Goal: Task Accomplishment & Management: Manage account settings

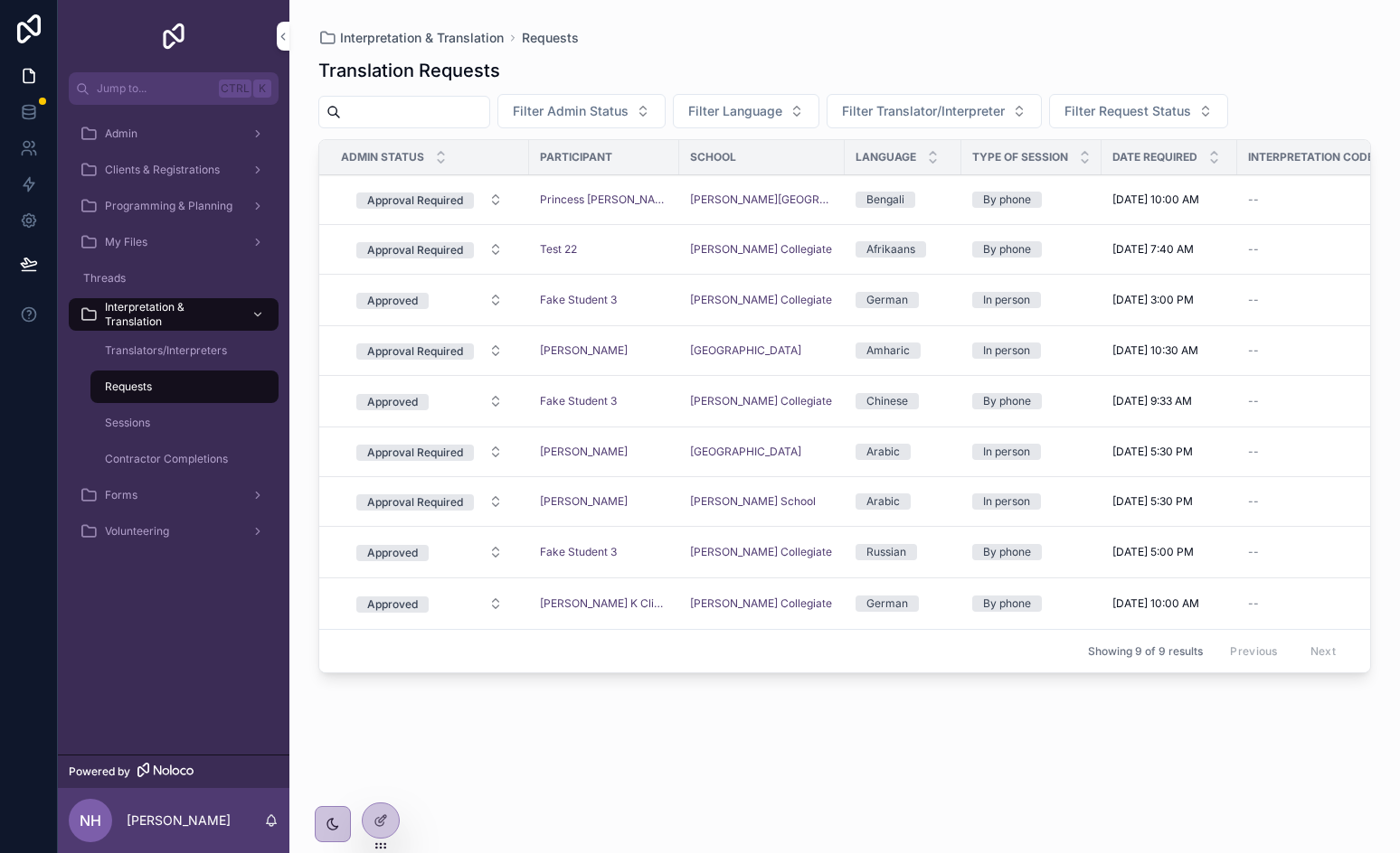
drag, startPoint x: 0, startPoint y: 0, endPoint x: 138, endPoint y: 377, distance: 401.5
click at [138, 377] on div "Requests" at bounding box center [185, 387] width 167 height 29
click at [139, 413] on div "Sessions" at bounding box center [185, 423] width 167 height 29
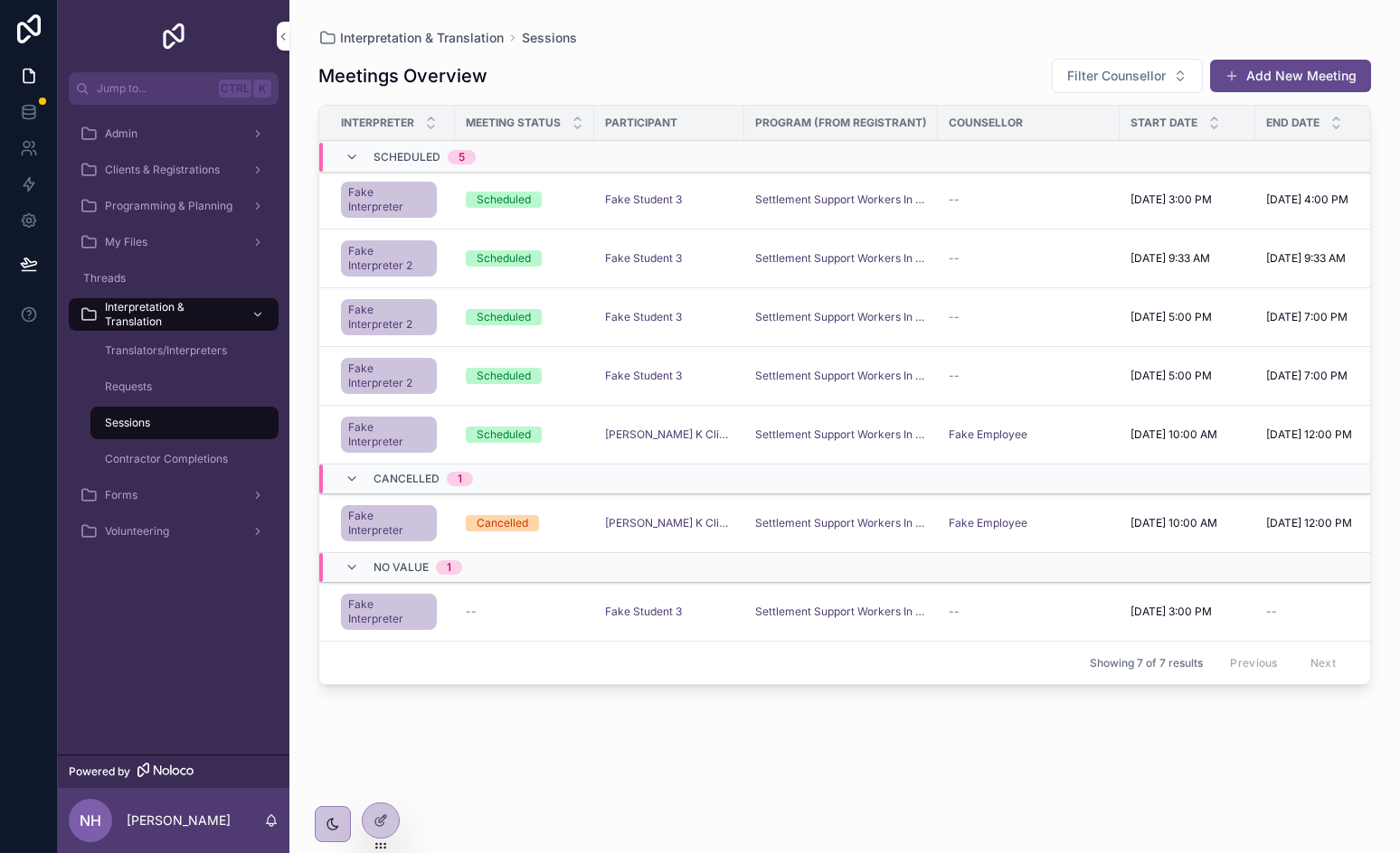
click at [167, 392] on div "Requests" at bounding box center [185, 387] width 167 height 29
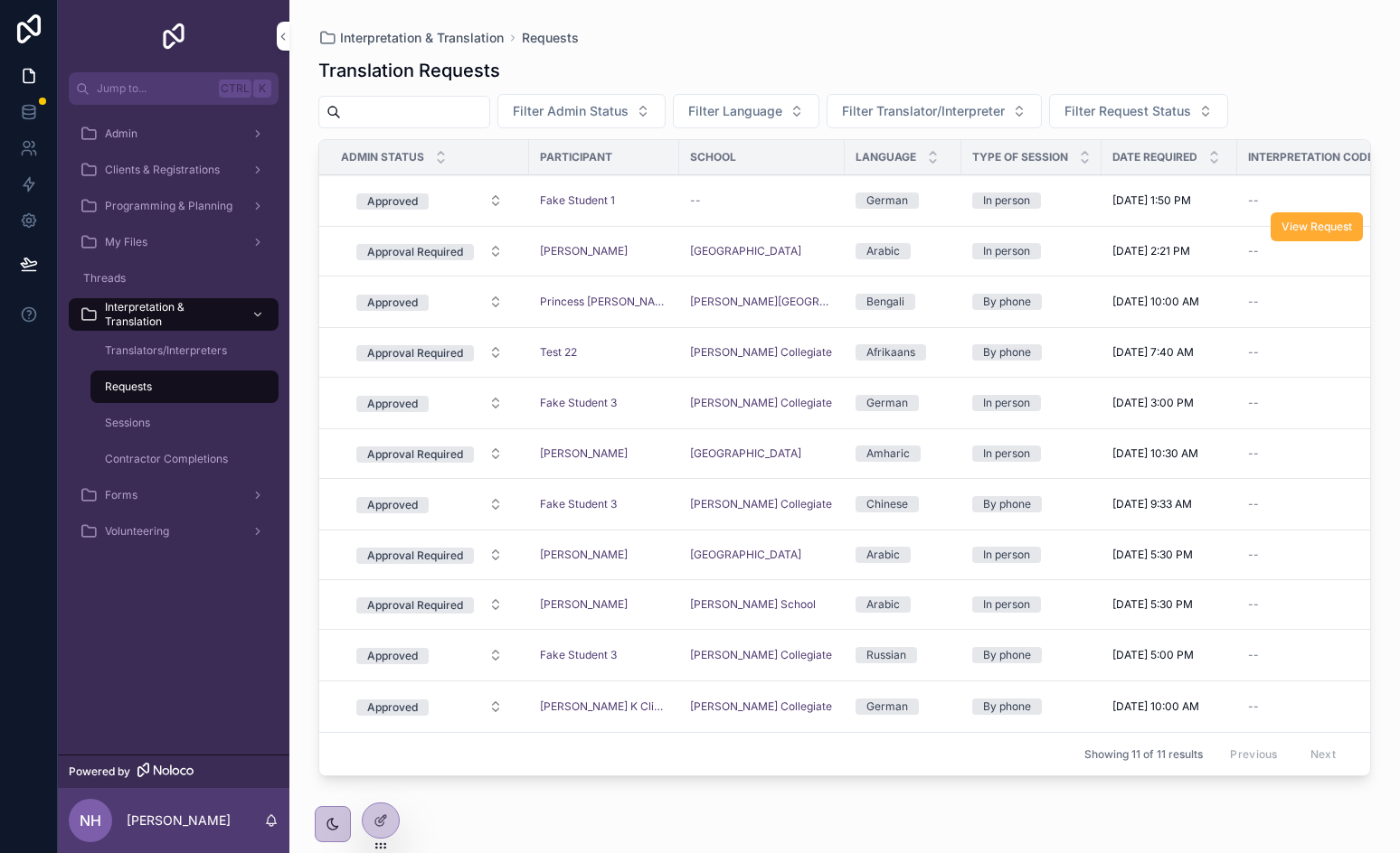
click at [1271, 253] on div "--" at bounding box center [1322, 251] width 148 height 14
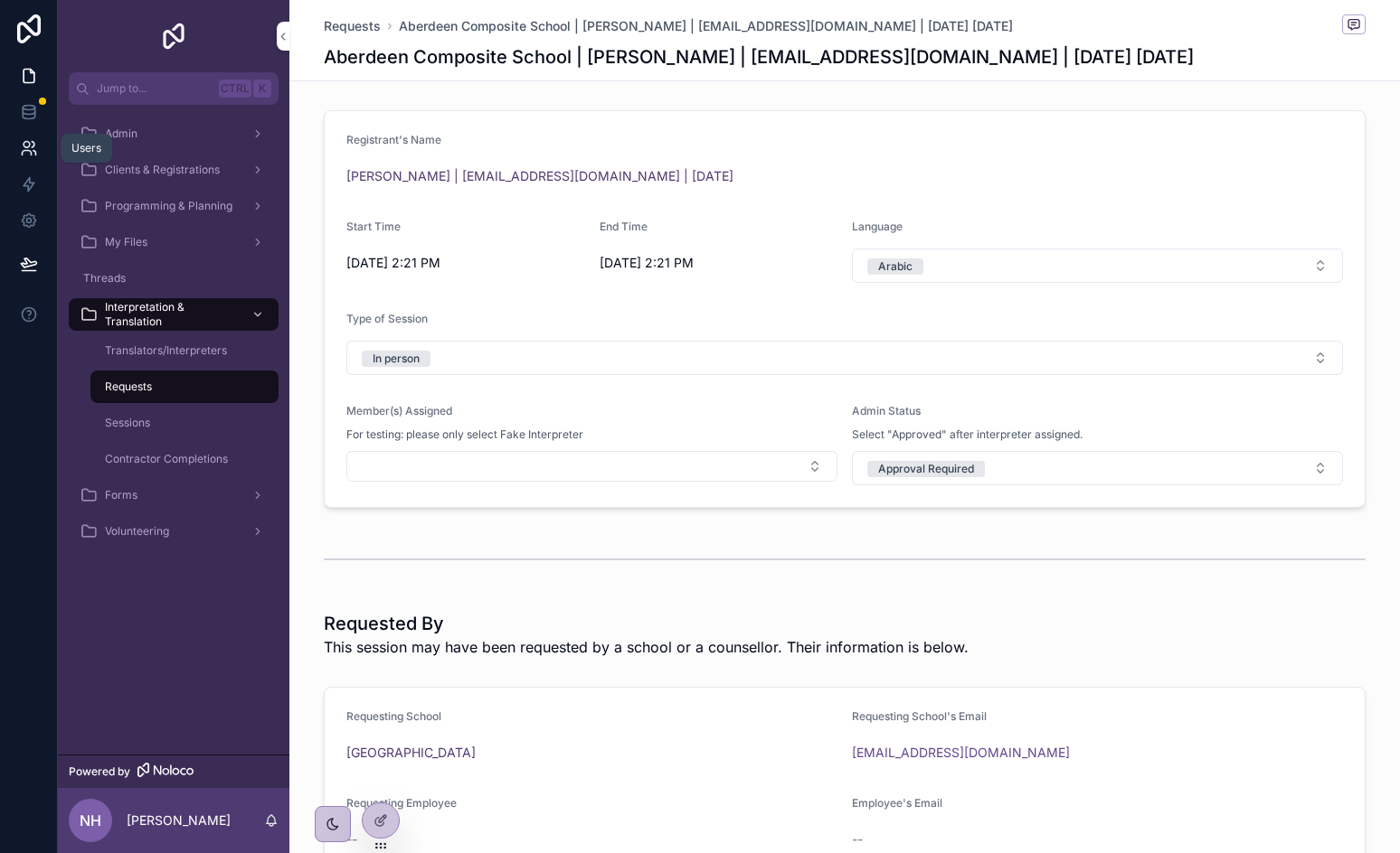
click at [29, 145] on icon at bounding box center [26, 145] width 6 height 6
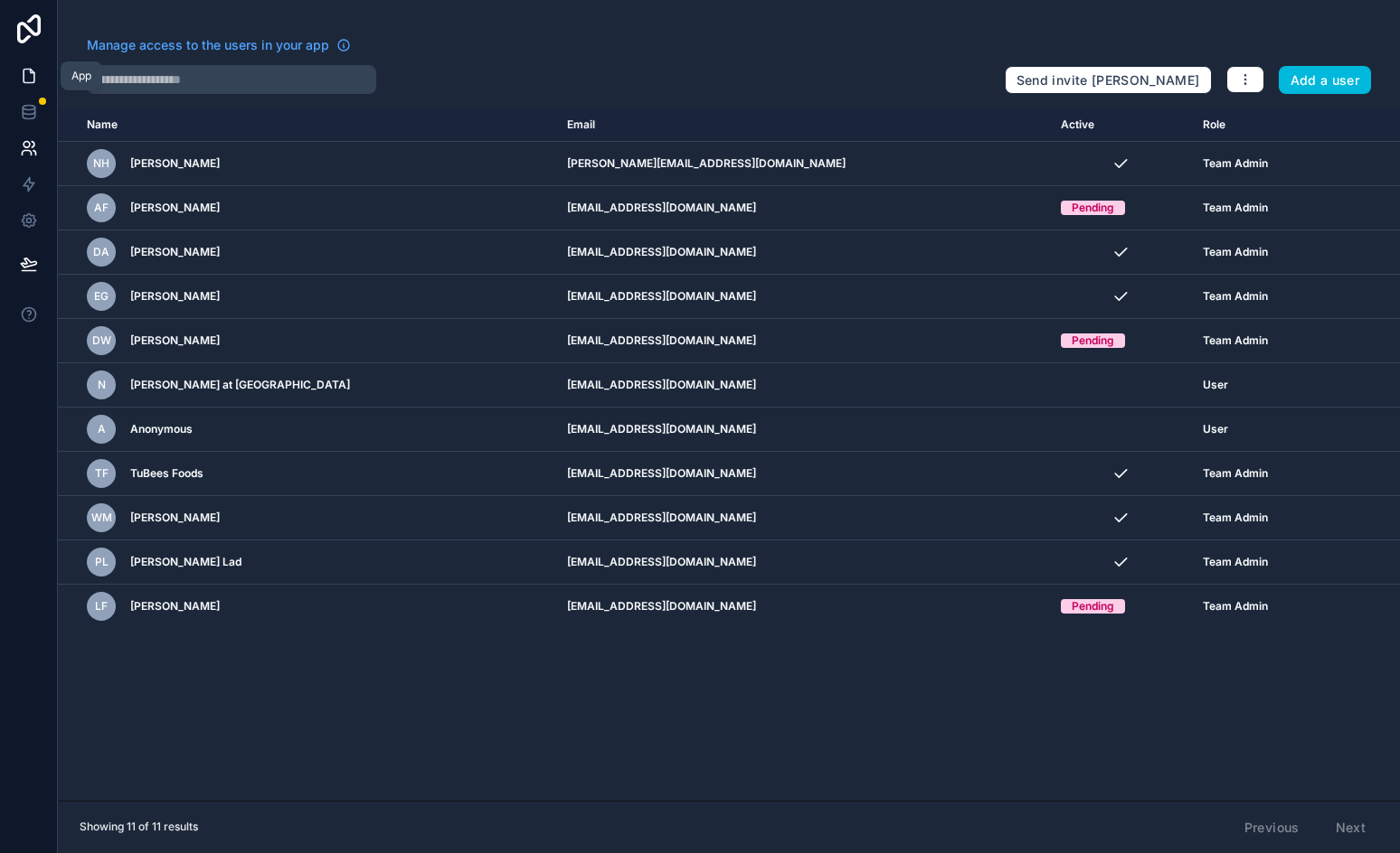
click at [28, 73] on icon at bounding box center [29, 76] width 18 height 18
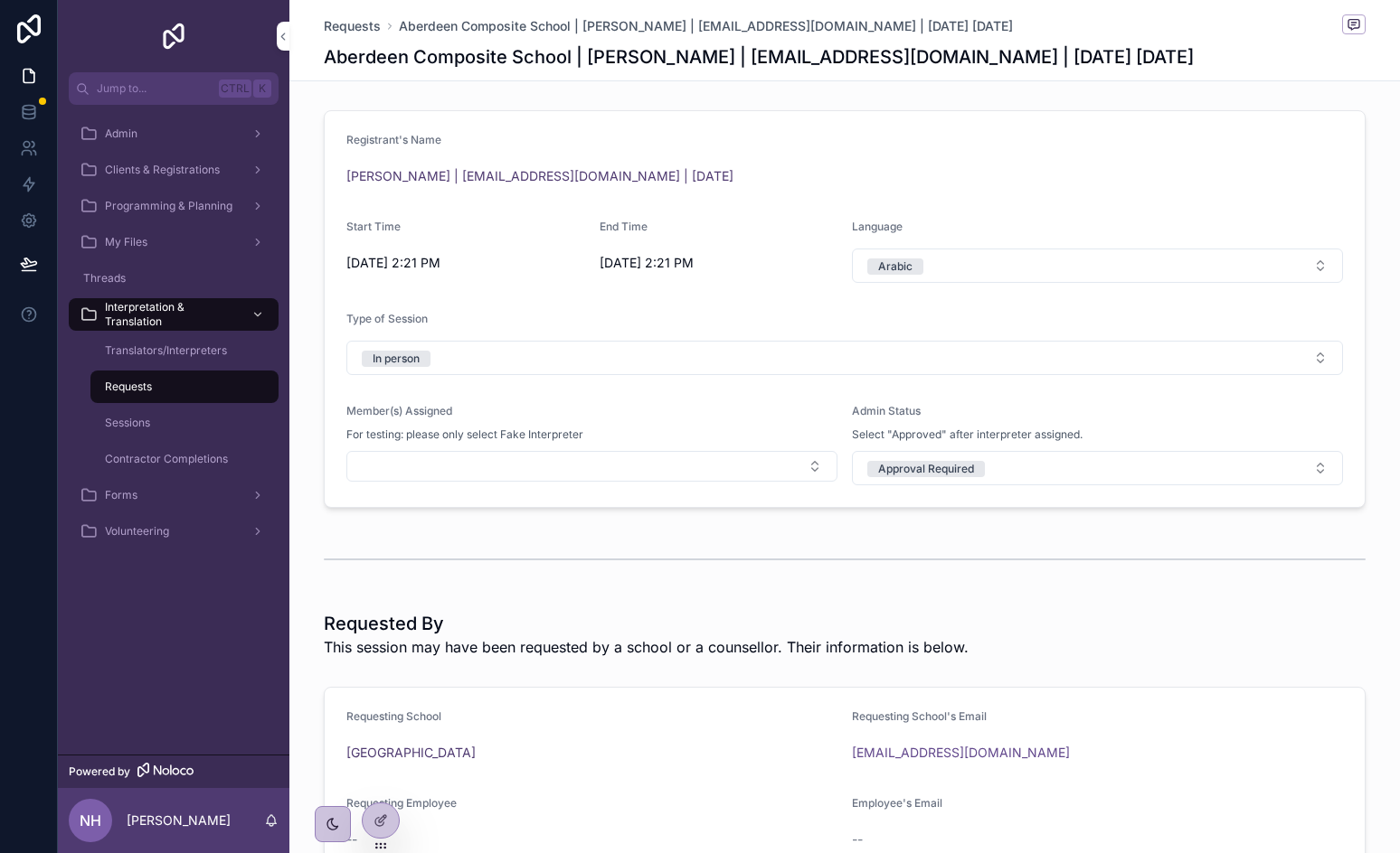
click at [149, 344] on span "Translators/Interpreters" at bounding box center [166, 351] width 122 height 14
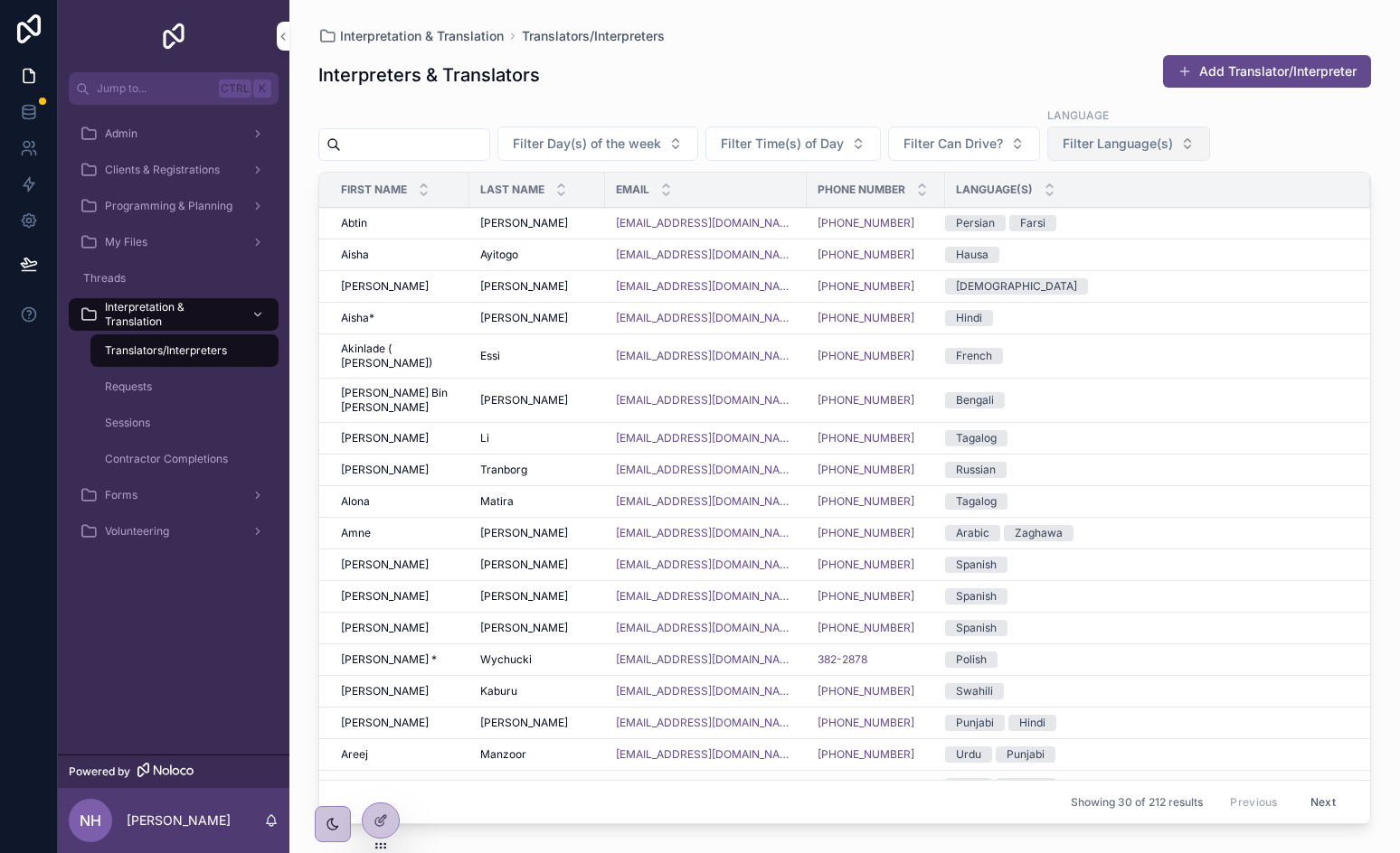
click at [1140, 147] on span "Filter Language(s)" at bounding box center [1118, 144] width 110 height 18
type input "***"
click at [1095, 210] on div "German" at bounding box center [1174, 217] width 252 height 29
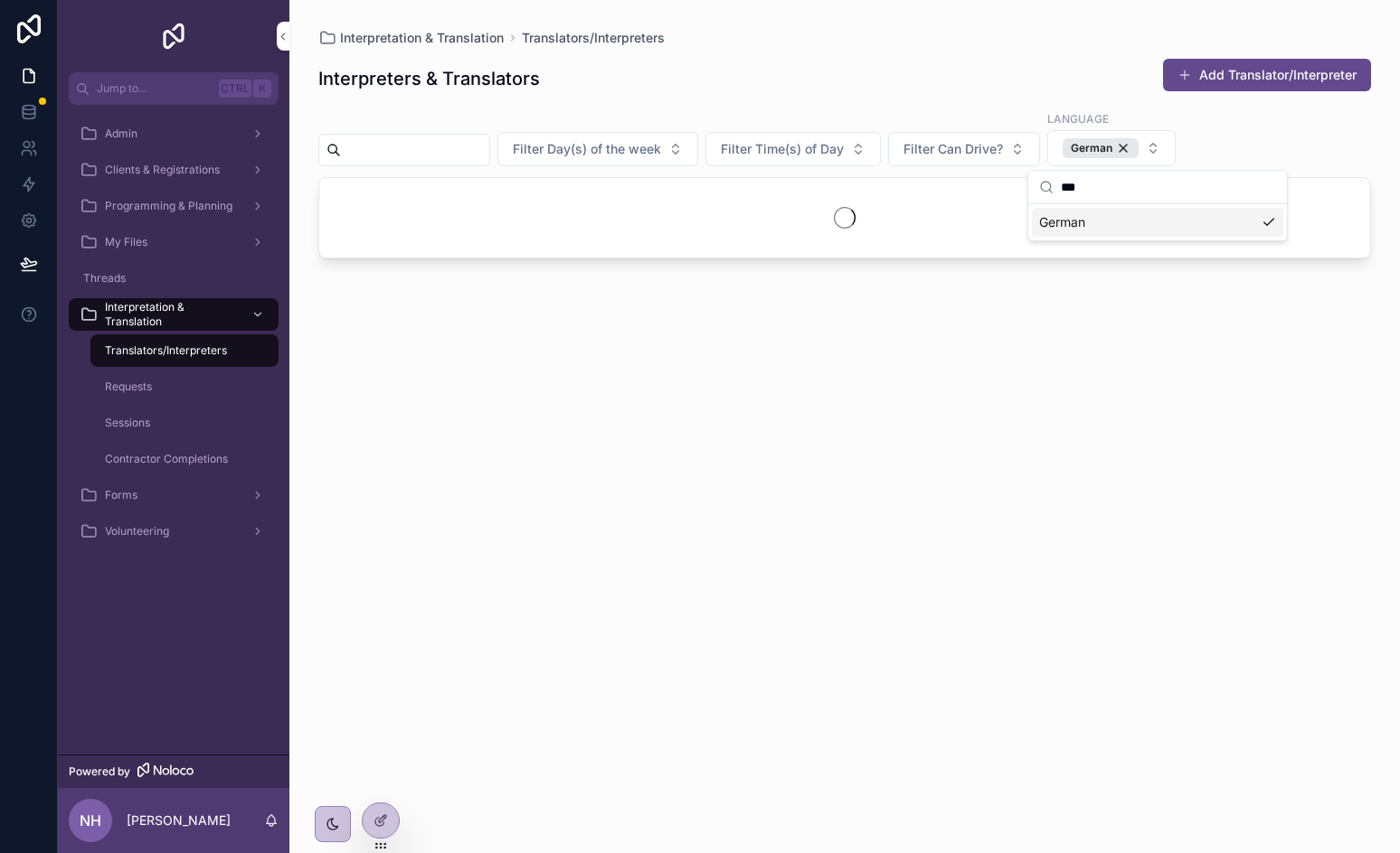
click at [983, 98] on div "Interpreters & Translators Add Translator/Interpreter" at bounding box center [844, 79] width 1052 height 42
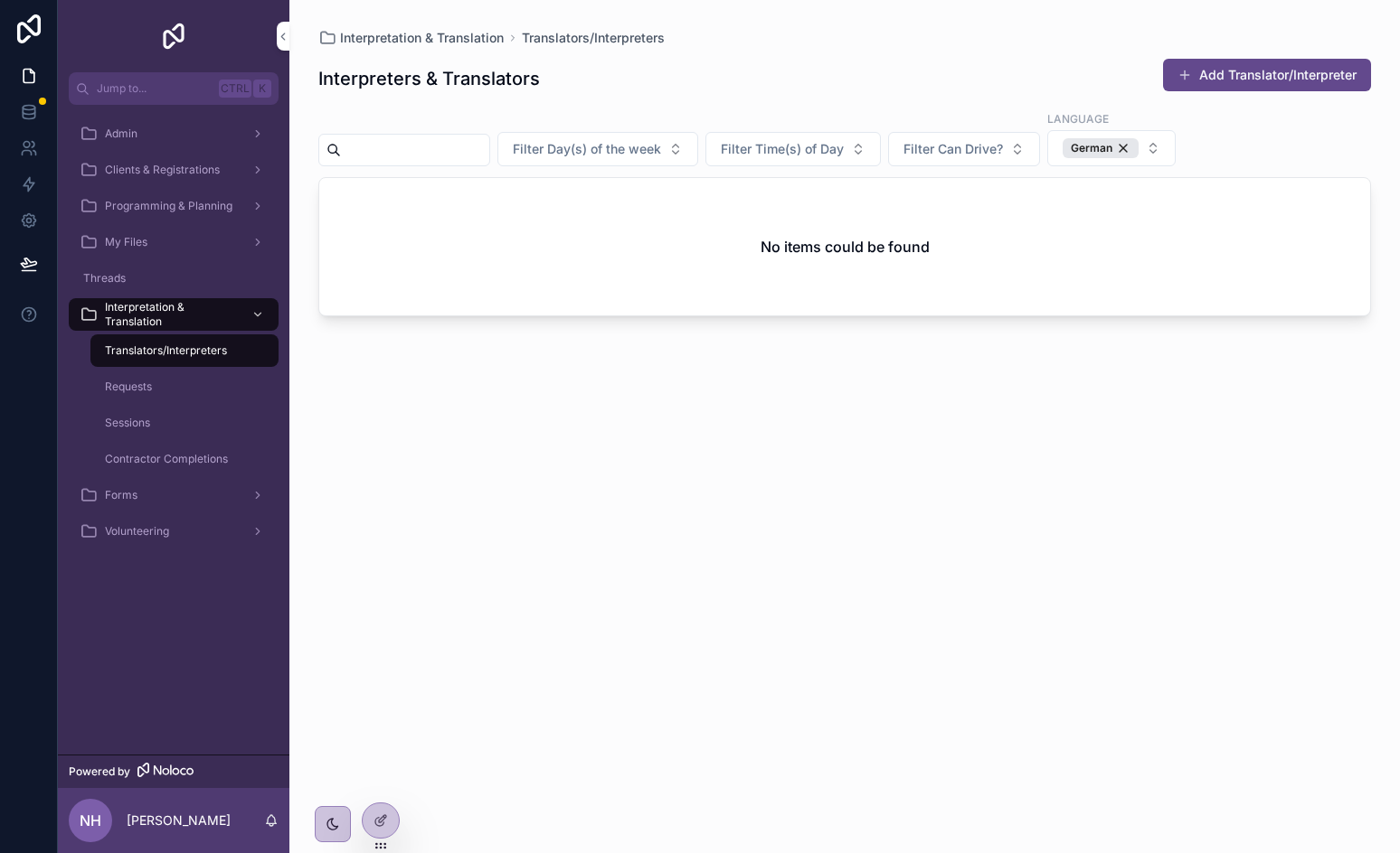
drag, startPoint x: 368, startPoint y: 834, endPoint x: 379, endPoint y: 763, distance: 71.8
click at [368, 835] on div at bounding box center [381, 820] width 38 height 36
click at [373, 825] on div at bounding box center [381, 820] width 36 height 34
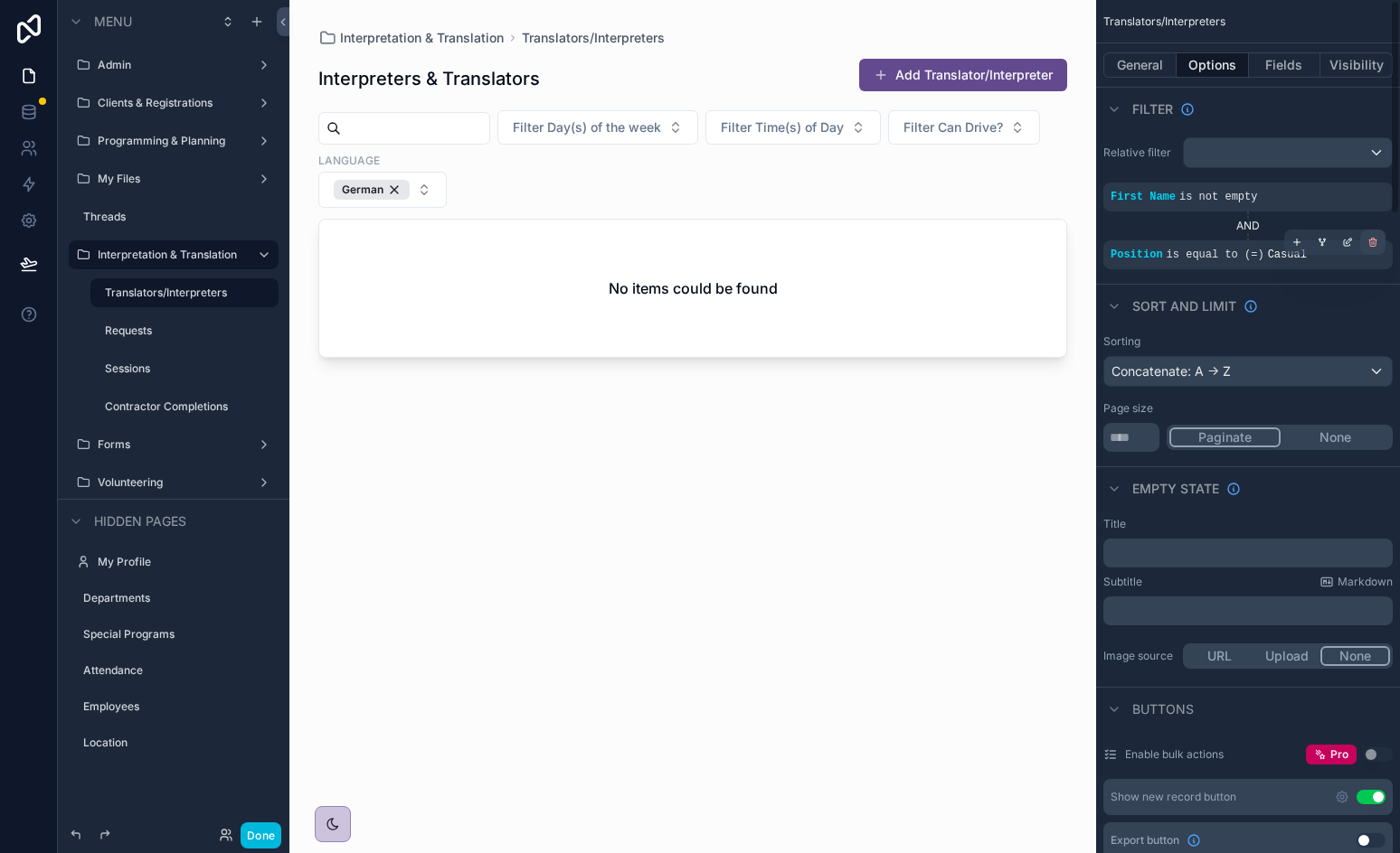
click at [1376, 244] on icon "scrollable content" at bounding box center [1373, 243] width 6 height 6
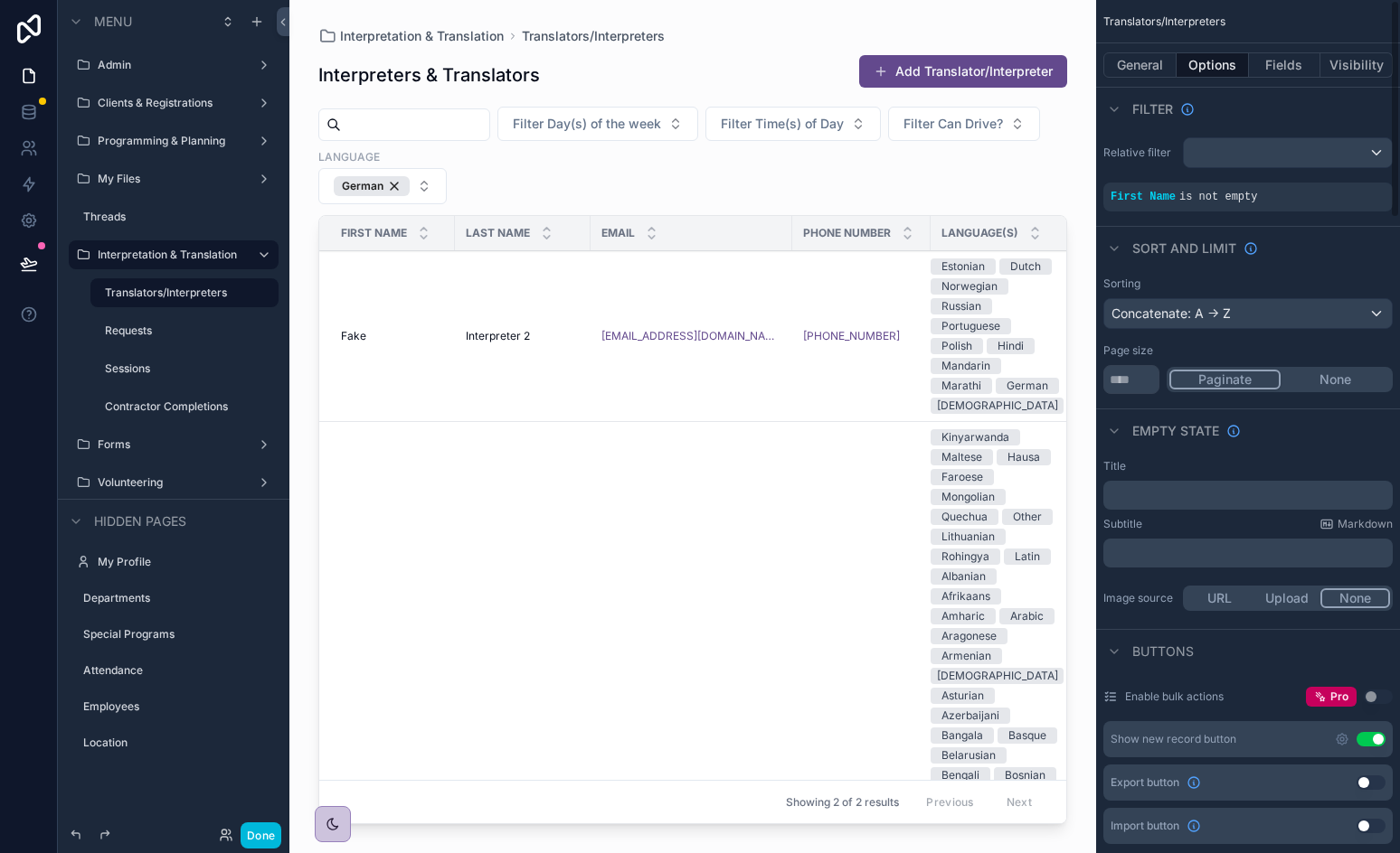
click at [1277, 52] on div "General Options Fields Visibility" at bounding box center [1248, 65] width 304 height 43
click at [1276, 55] on button "Fields" at bounding box center [1285, 65] width 72 height 25
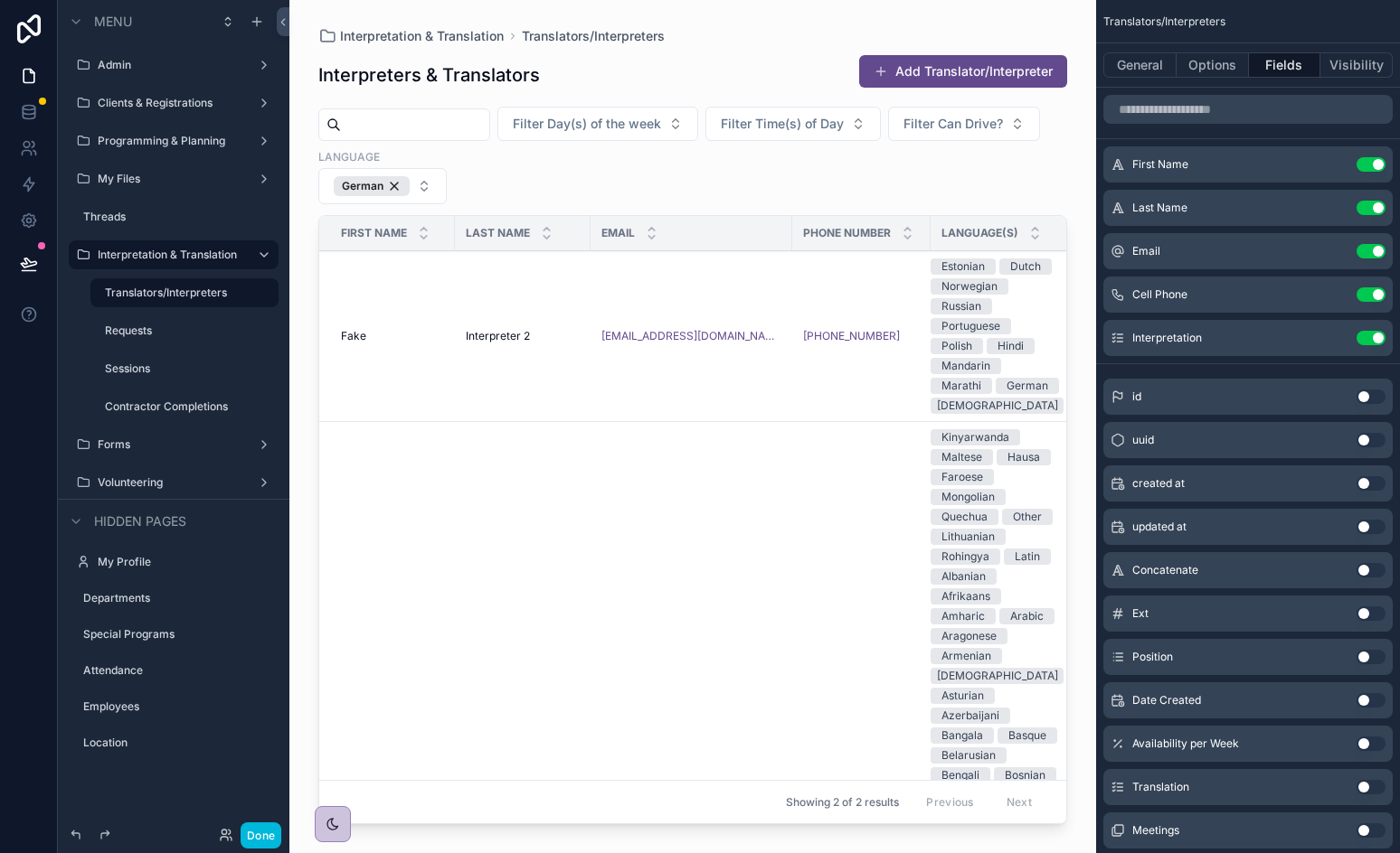
click at [918, 179] on div "scrollable content" at bounding box center [692, 415] width 806 height 831
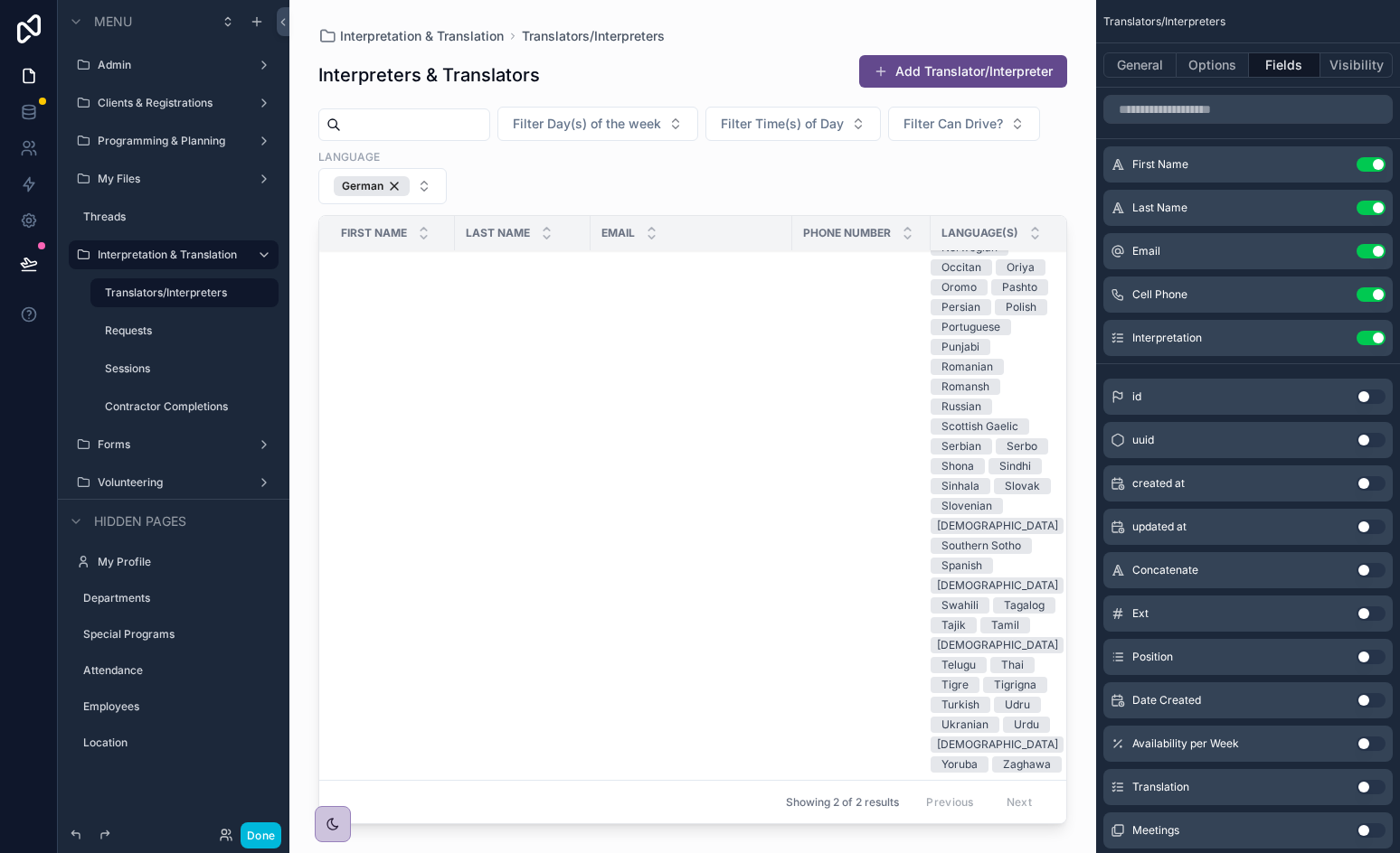
scroll to position [1596, 0]
click at [248, 839] on button "Done" at bounding box center [261, 835] width 41 height 26
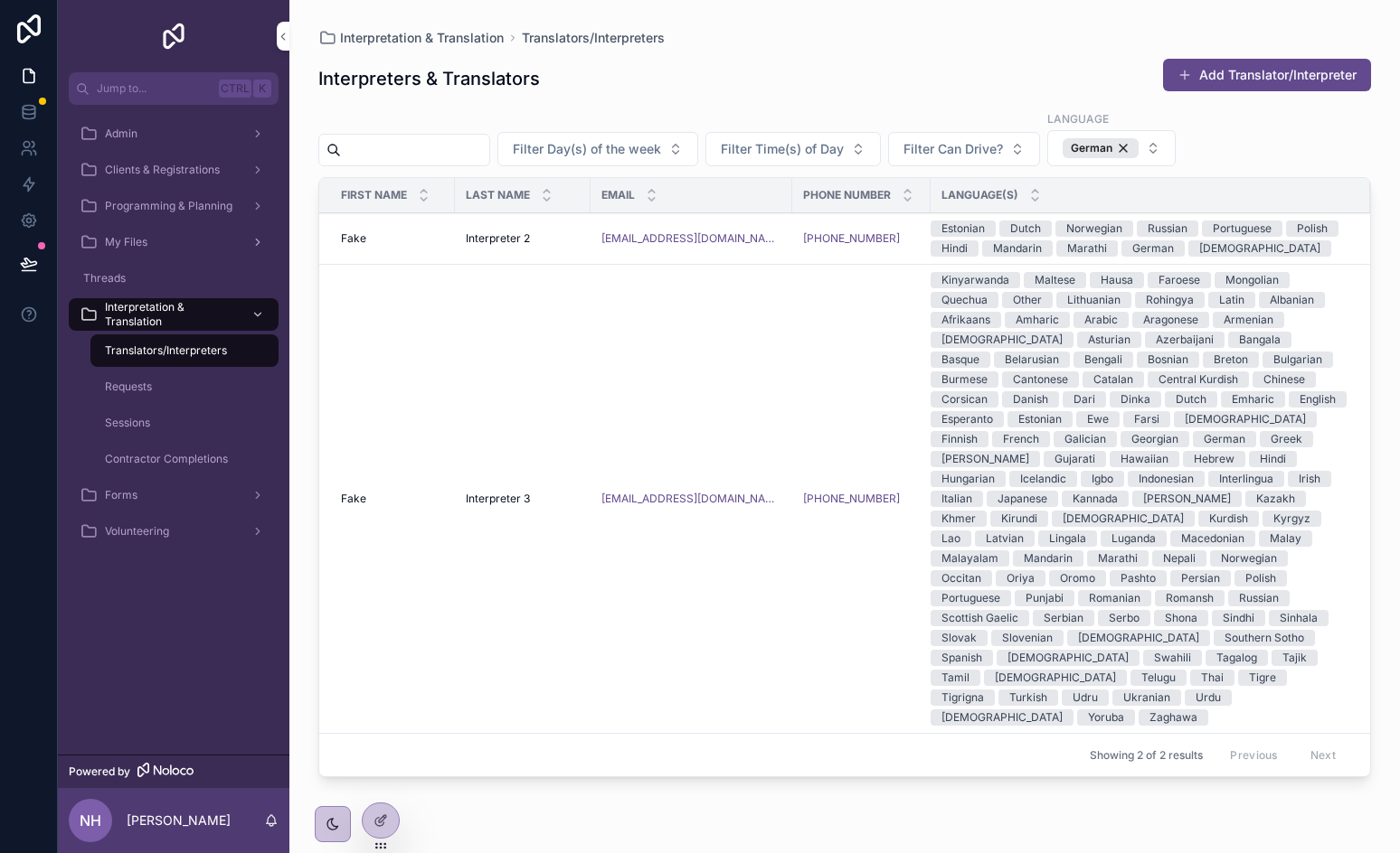
click at [132, 231] on div "My Files" at bounding box center [174, 242] width 188 height 29
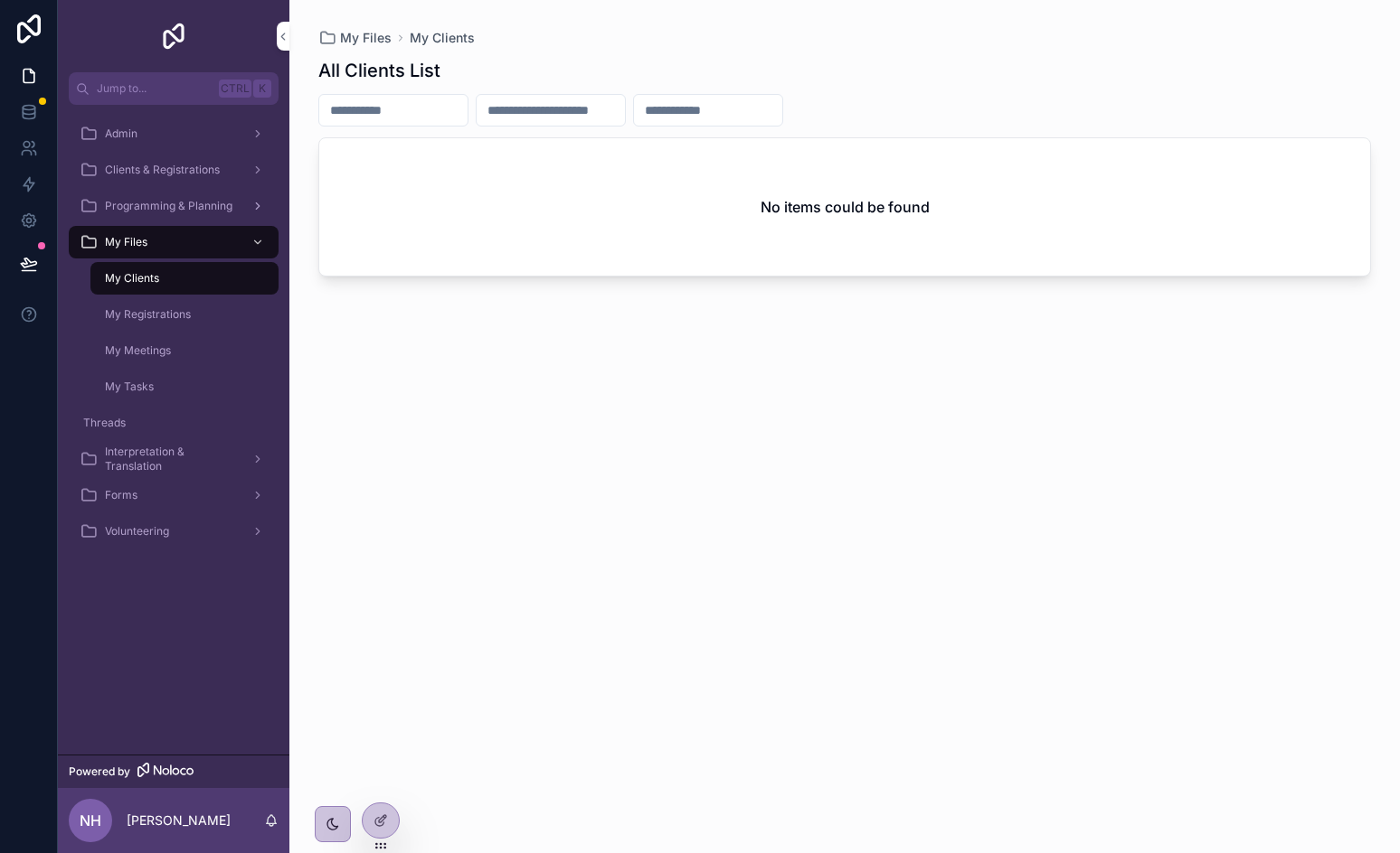
click at [171, 198] on div "Programming & Planning" at bounding box center [174, 206] width 188 height 29
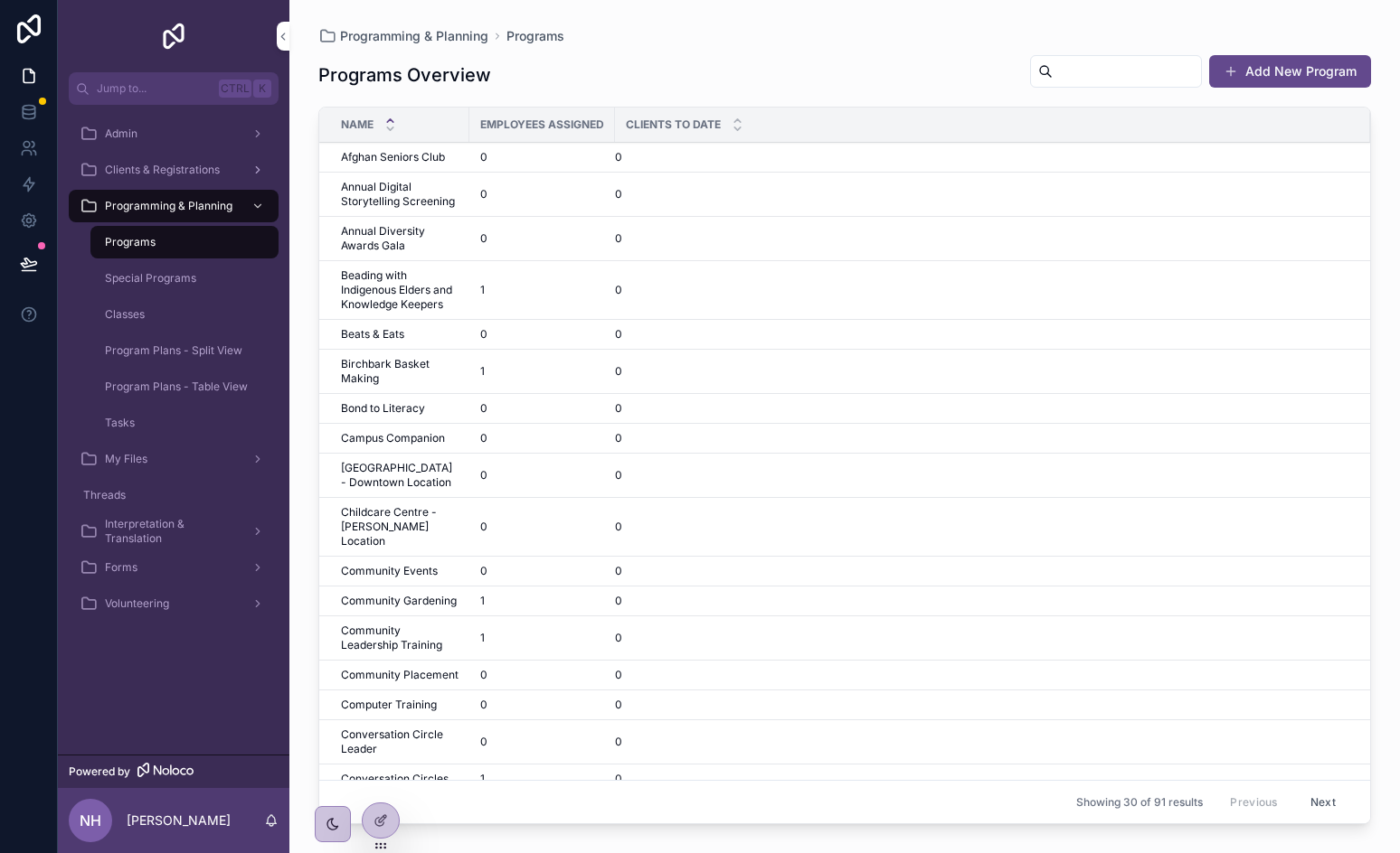
click at [171, 175] on span "Clients & Registrations" at bounding box center [162, 170] width 115 height 14
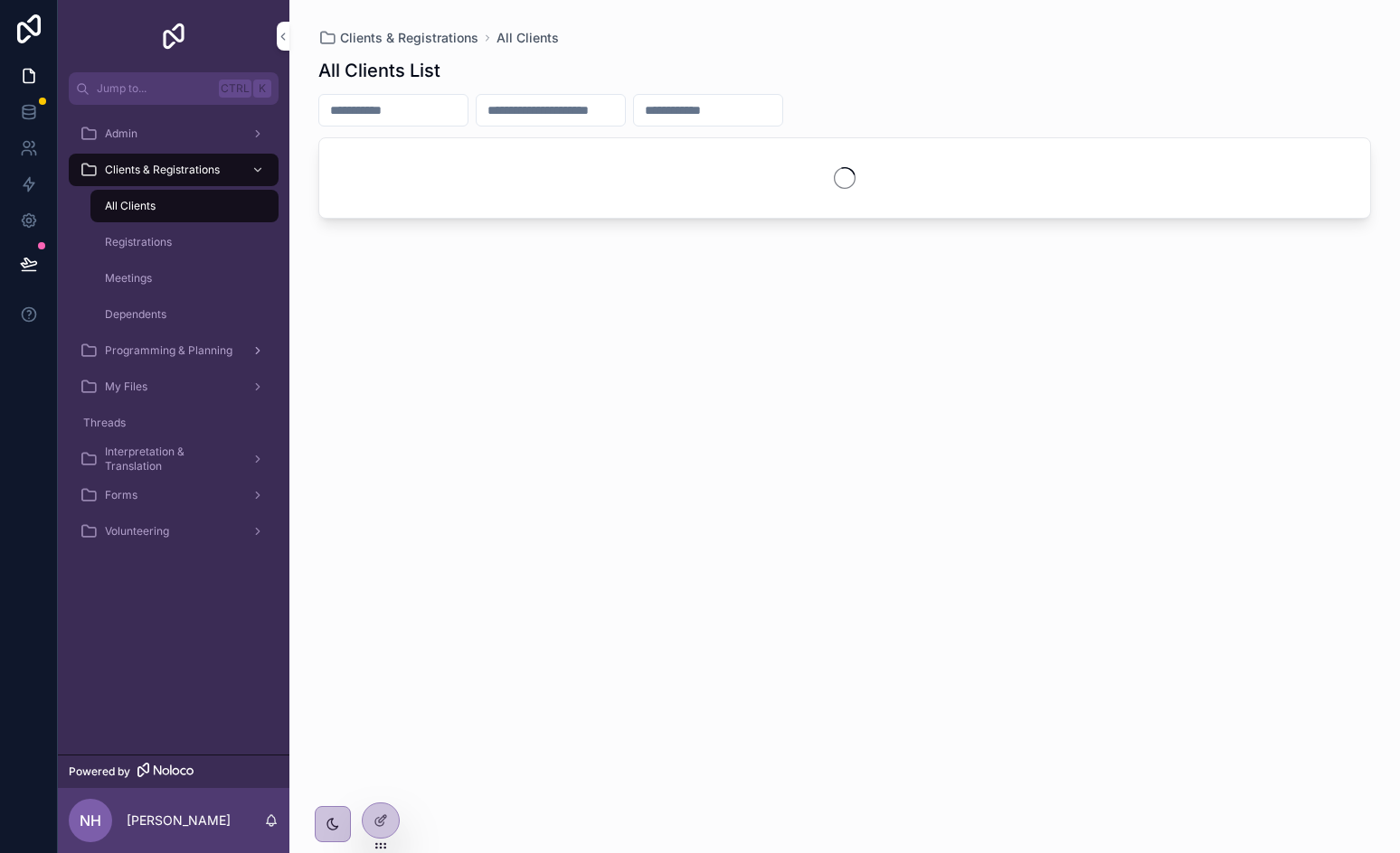
click at [161, 336] on div "Programming & Planning" at bounding box center [174, 351] width 188 height 29
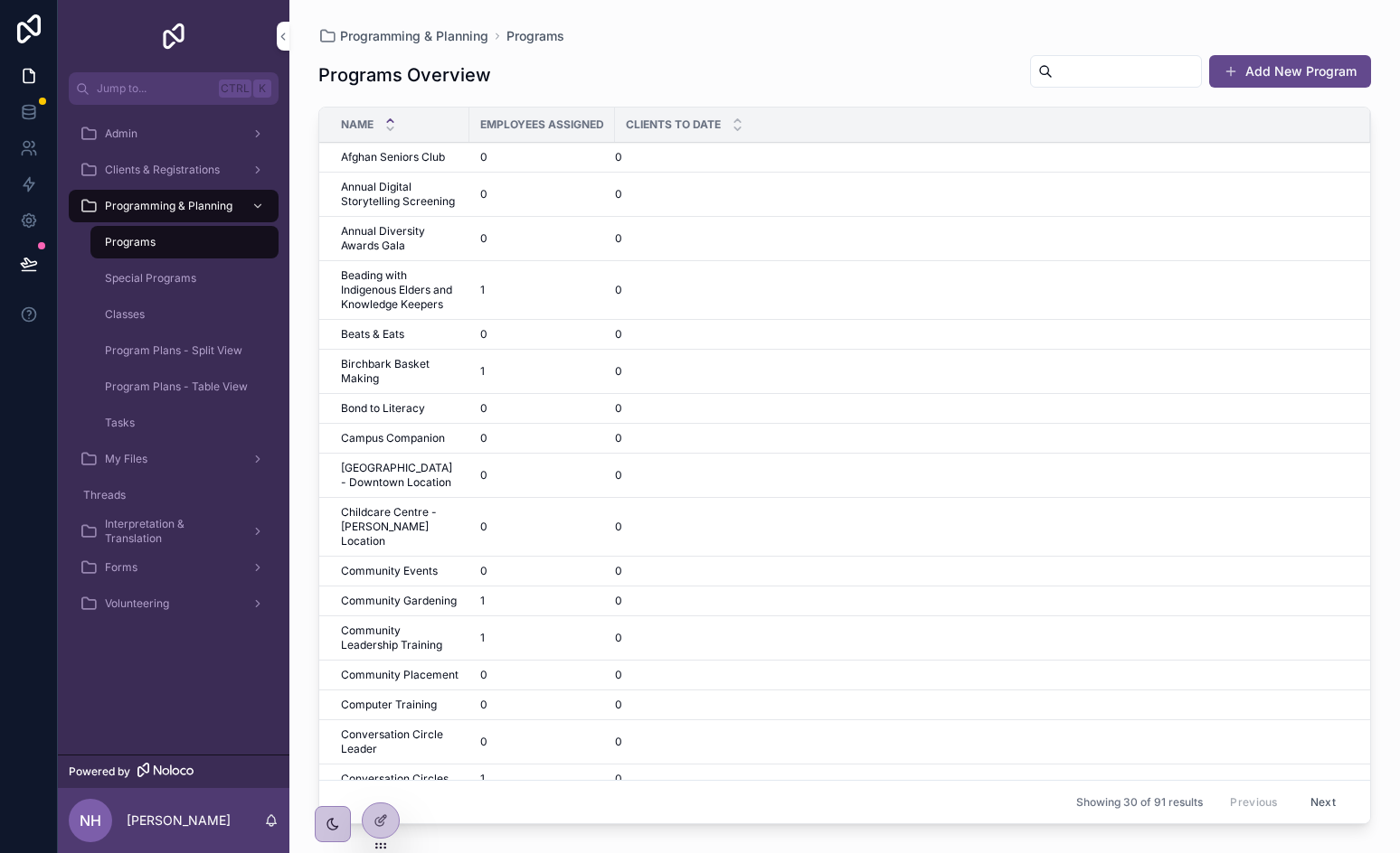
click at [156, 289] on div "Special Programs" at bounding box center [185, 279] width 167 height 29
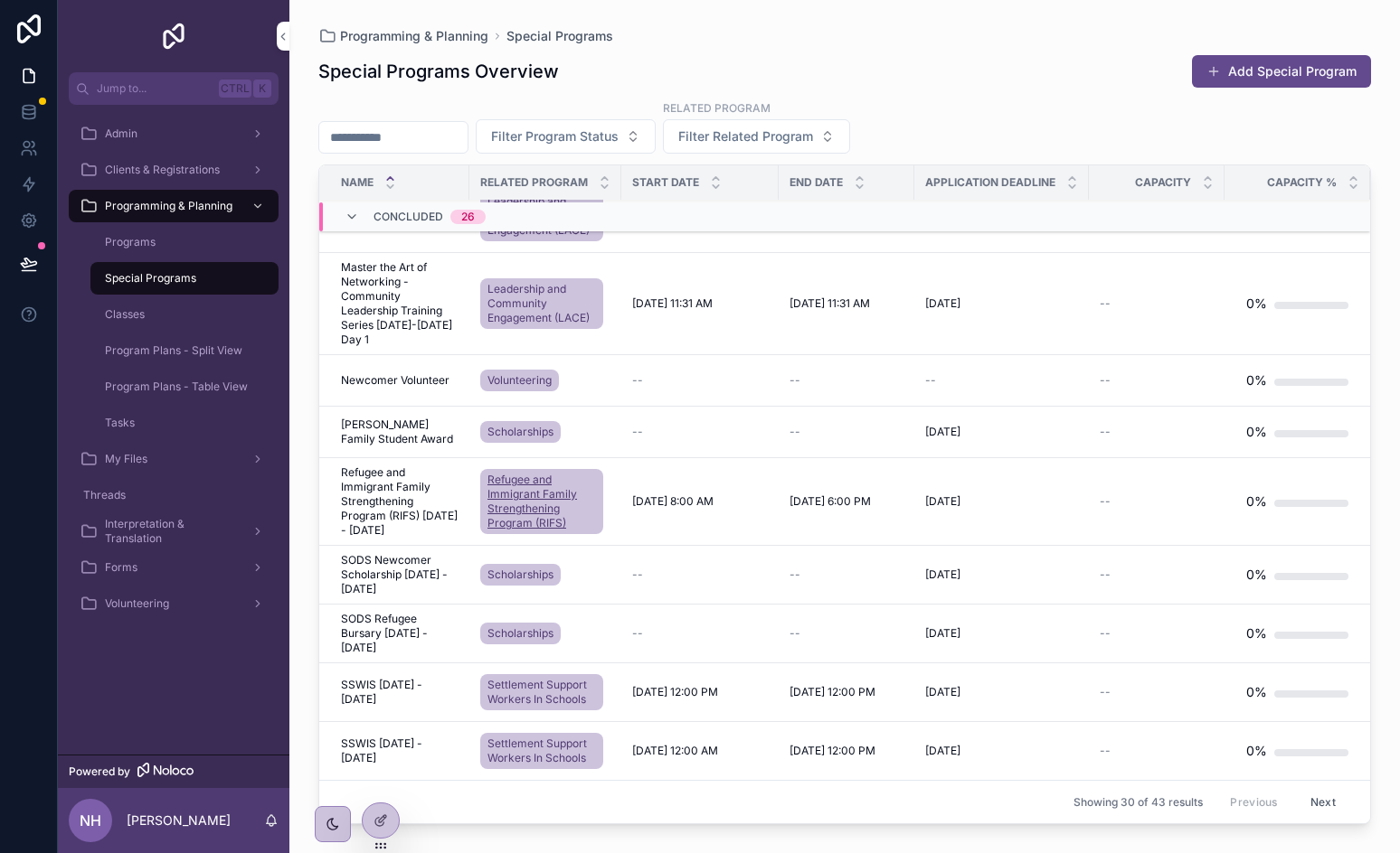
scroll to position [1323, 0]
click at [762, 137] on span "Filter Related Program" at bounding box center [746, 137] width 135 height 18
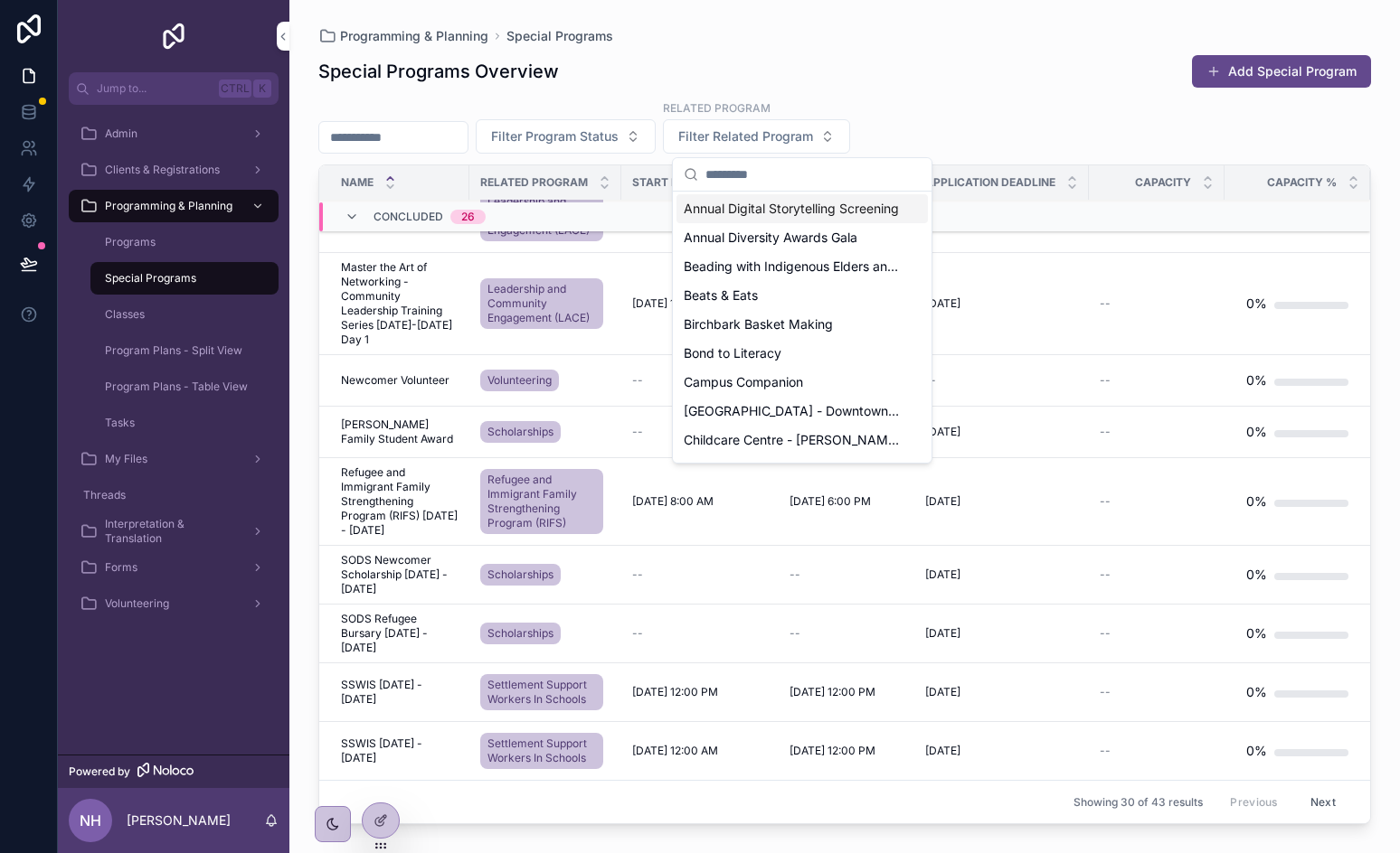
scroll to position [90, 0]
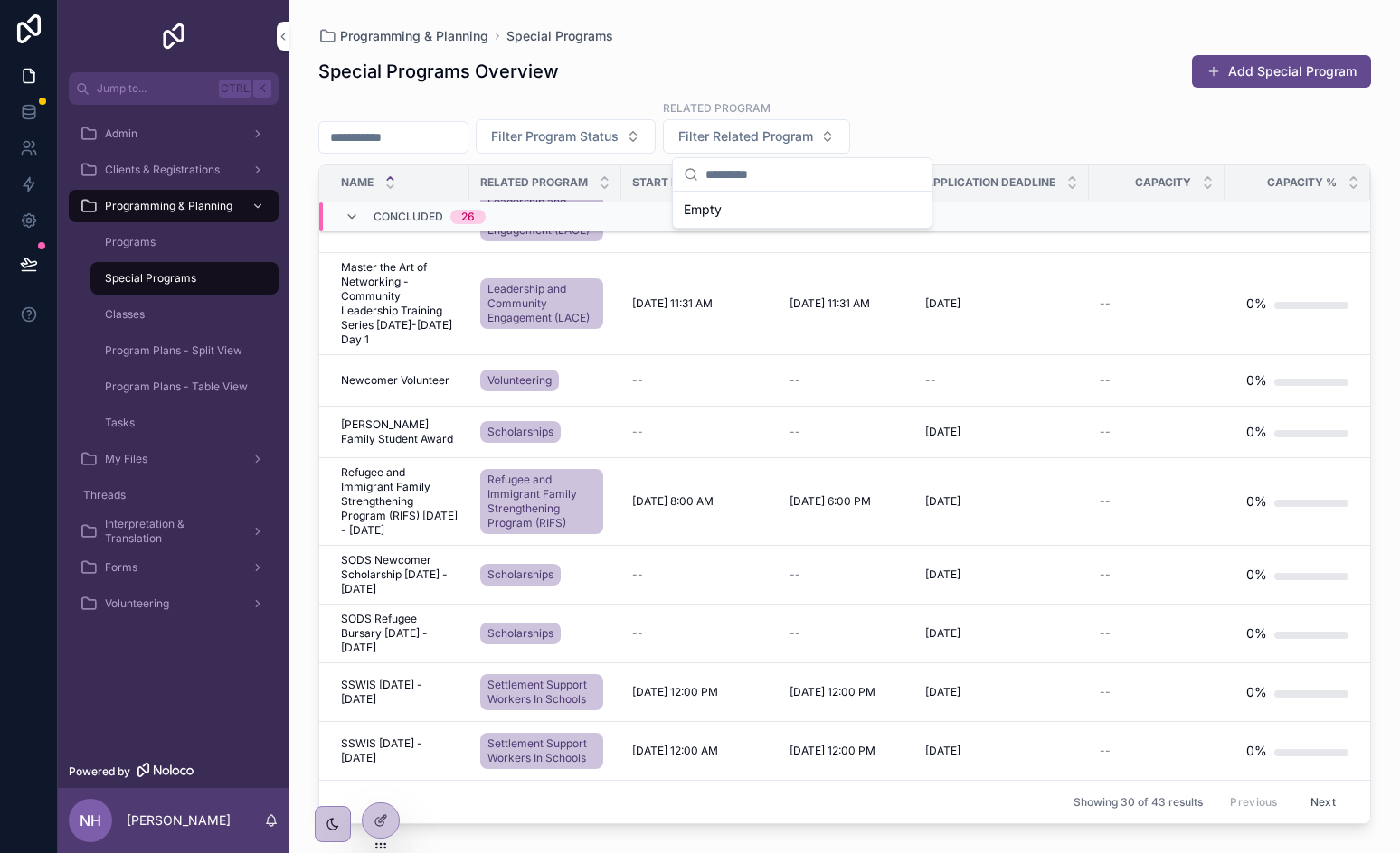
click at [217, 251] on div "Programs" at bounding box center [185, 242] width 167 height 29
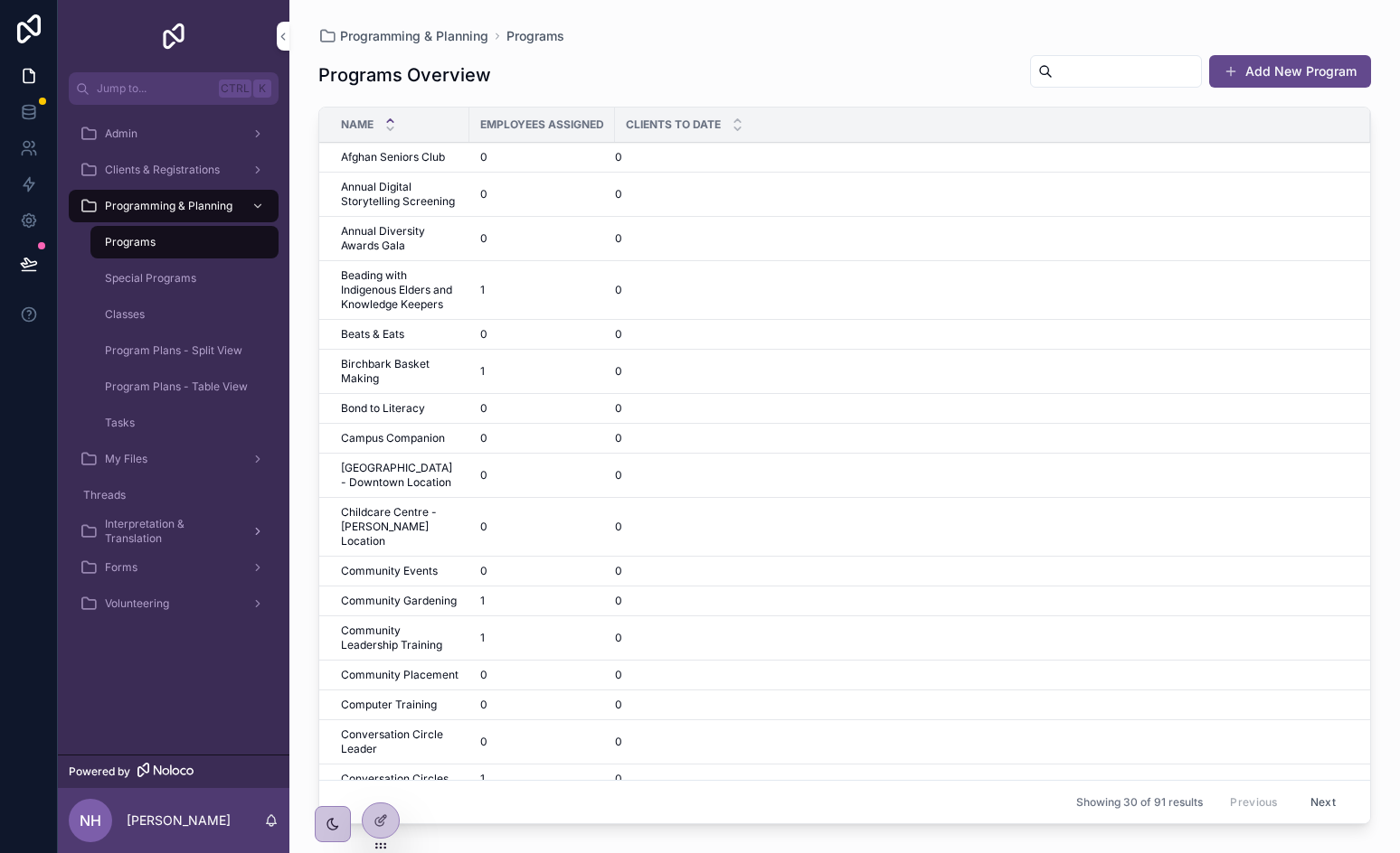
click at [172, 547] on link "Interpretation & Translation" at bounding box center [174, 532] width 210 height 33
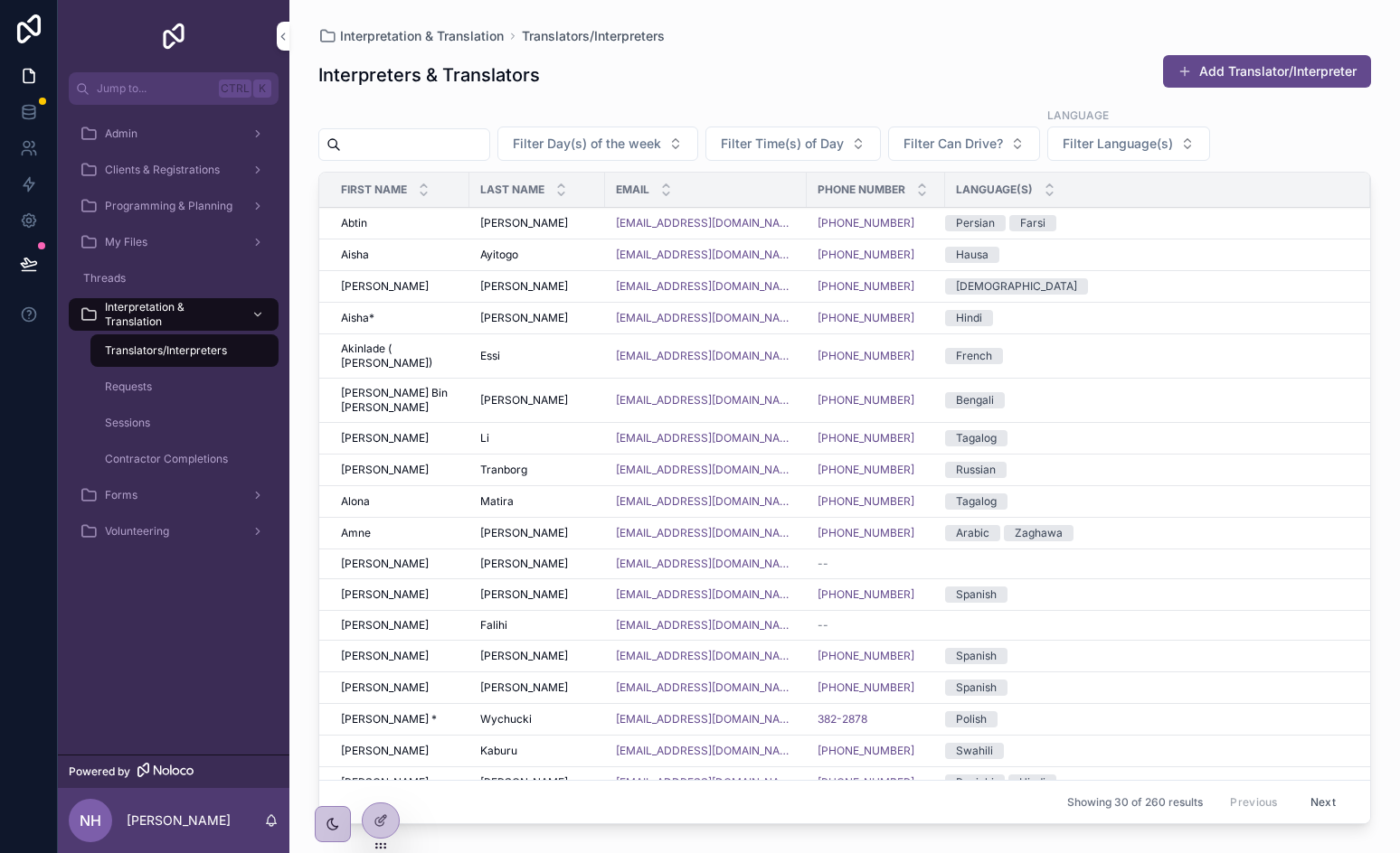
click at [174, 469] on div "Contractor Completions" at bounding box center [185, 460] width 167 height 29
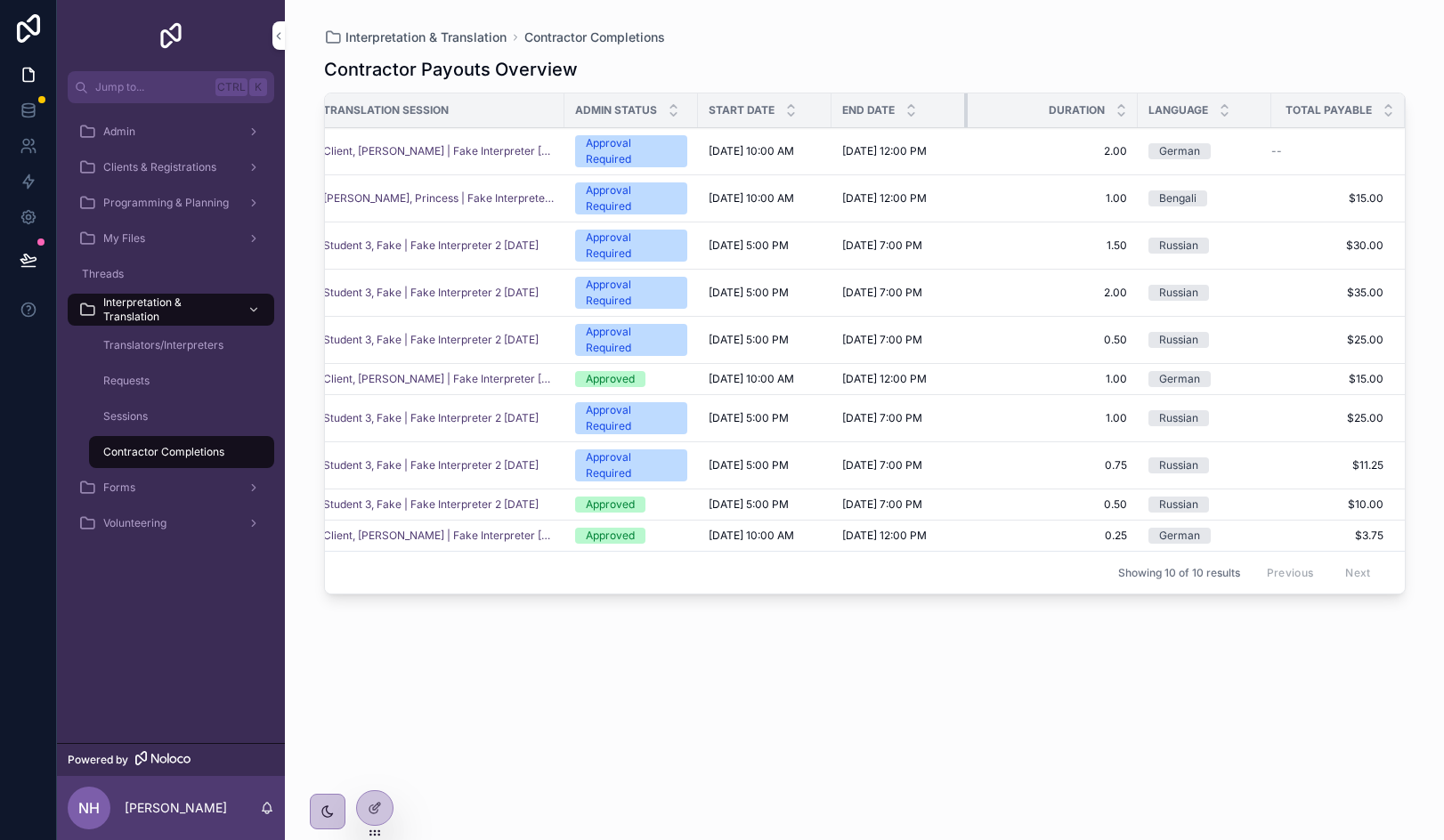
scroll to position [0, 22]
drag, startPoint x: 964, startPoint y: 117, endPoint x: 930, endPoint y: 118, distance: 34.0
click at [930, 118] on th "End Date" at bounding box center [900, 110] width 135 height 35
click at [1138, 106] on div "Language" at bounding box center [1204, 110] width 134 height 34
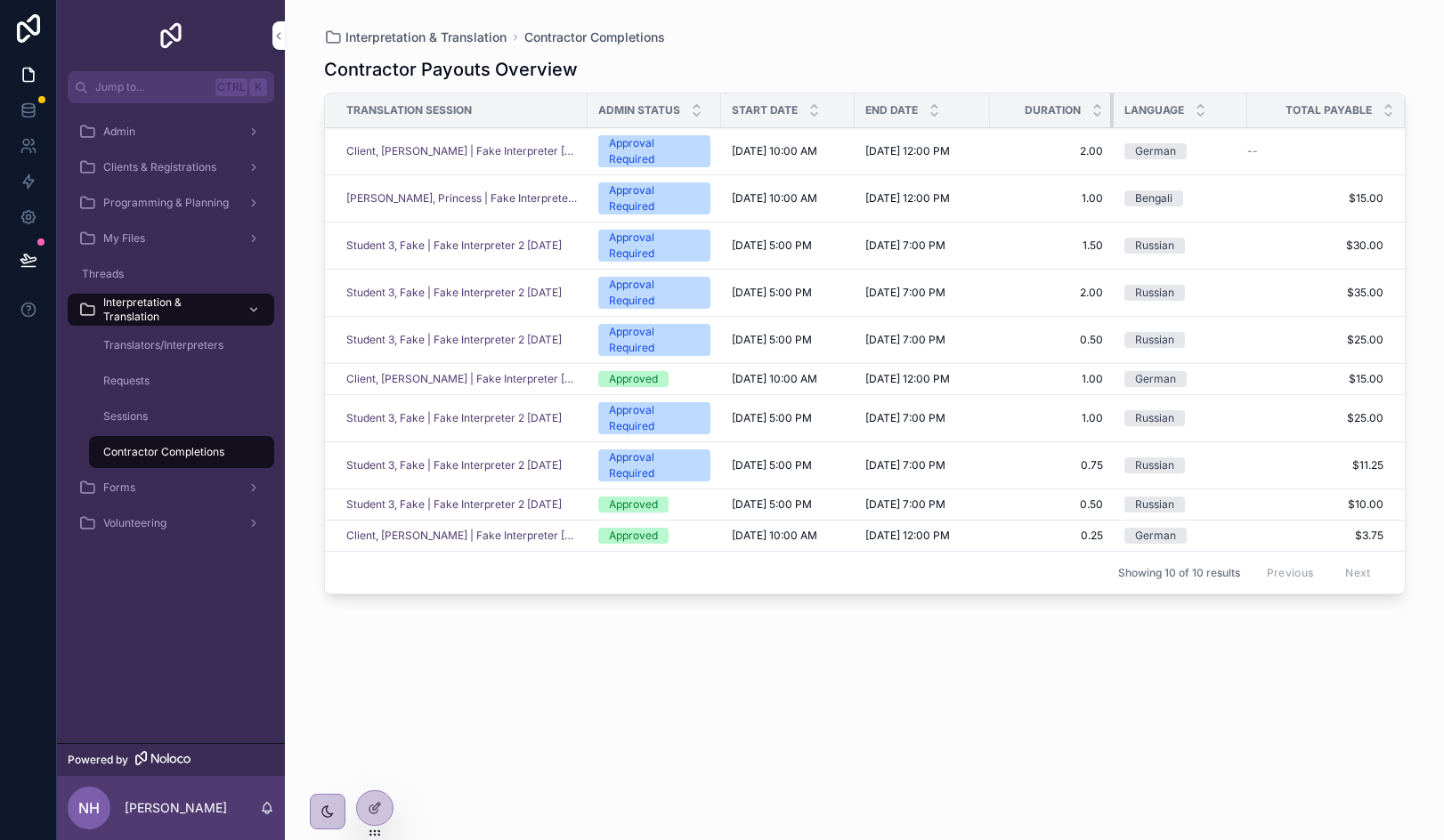
scroll to position [0, 0]
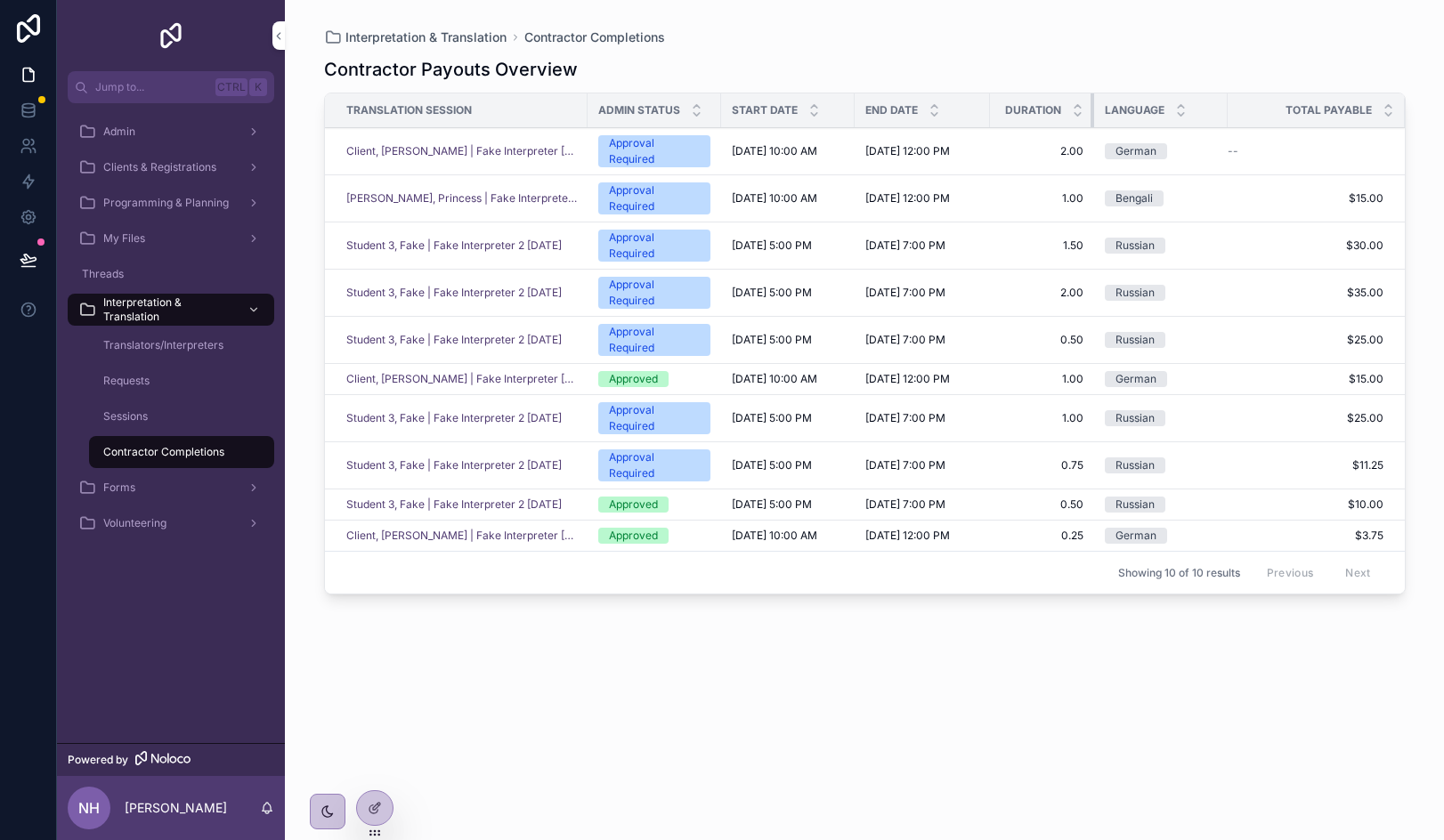
drag, startPoint x: 1134, startPoint y: 106, endPoint x: 1068, endPoint y: 114, distance: 66.5
click at [1068, 114] on th "Duration" at bounding box center [1041, 110] width 104 height 35
drag, startPoint x: 1226, startPoint y: 111, endPoint x: 1203, endPoint y: 111, distance: 23.0
click at [1203, 111] on div "scrollable content" at bounding box center [1204, 110] width 7 height 34
click at [664, 782] on div "Contractor Payouts Overview Translation Session Admin Status Start Date End Dat…" at bounding box center [865, 432] width 1081 height 772
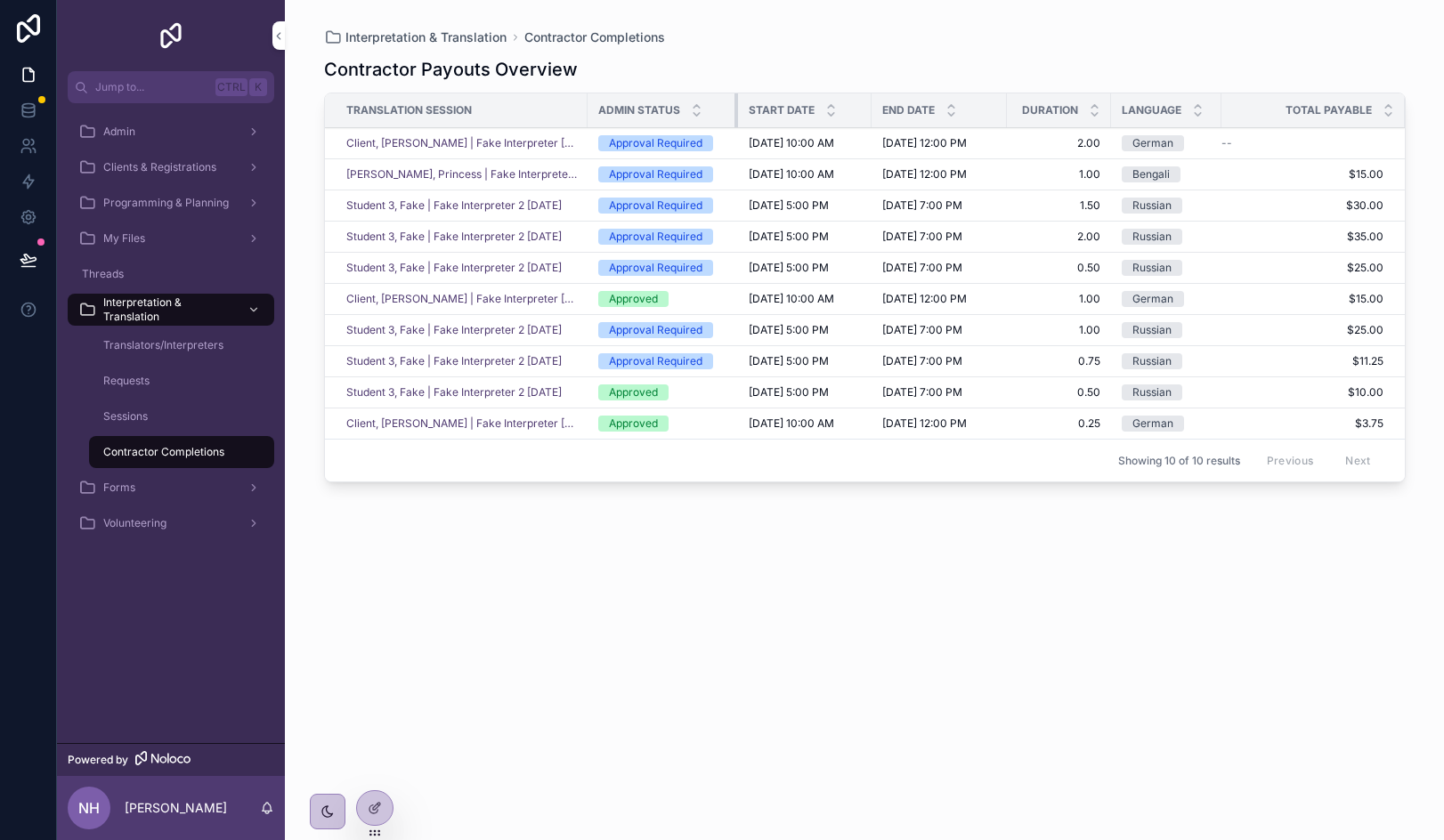
drag, startPoint x: 719, startPoint y: 111, endPoint x: 736, endPoint y: 110, distance: 17.0
click at [736, 110] on div "scrollable content" at bounding box center [738, 110] width 7 height 34
click at [750, 711] on div "Contractor Payouts Overview Translation Session Admin Status Start Date End Dat…" at bounding box center [865, 432] width 1081 height 772
drag, startPoint x: 158, startPoint y: 379, endPoint x: 270, endPoint y: 118, distance: 284.0
click at [158, 379] on div "Requests" at bounding box center [182, 381] width 164 height 29
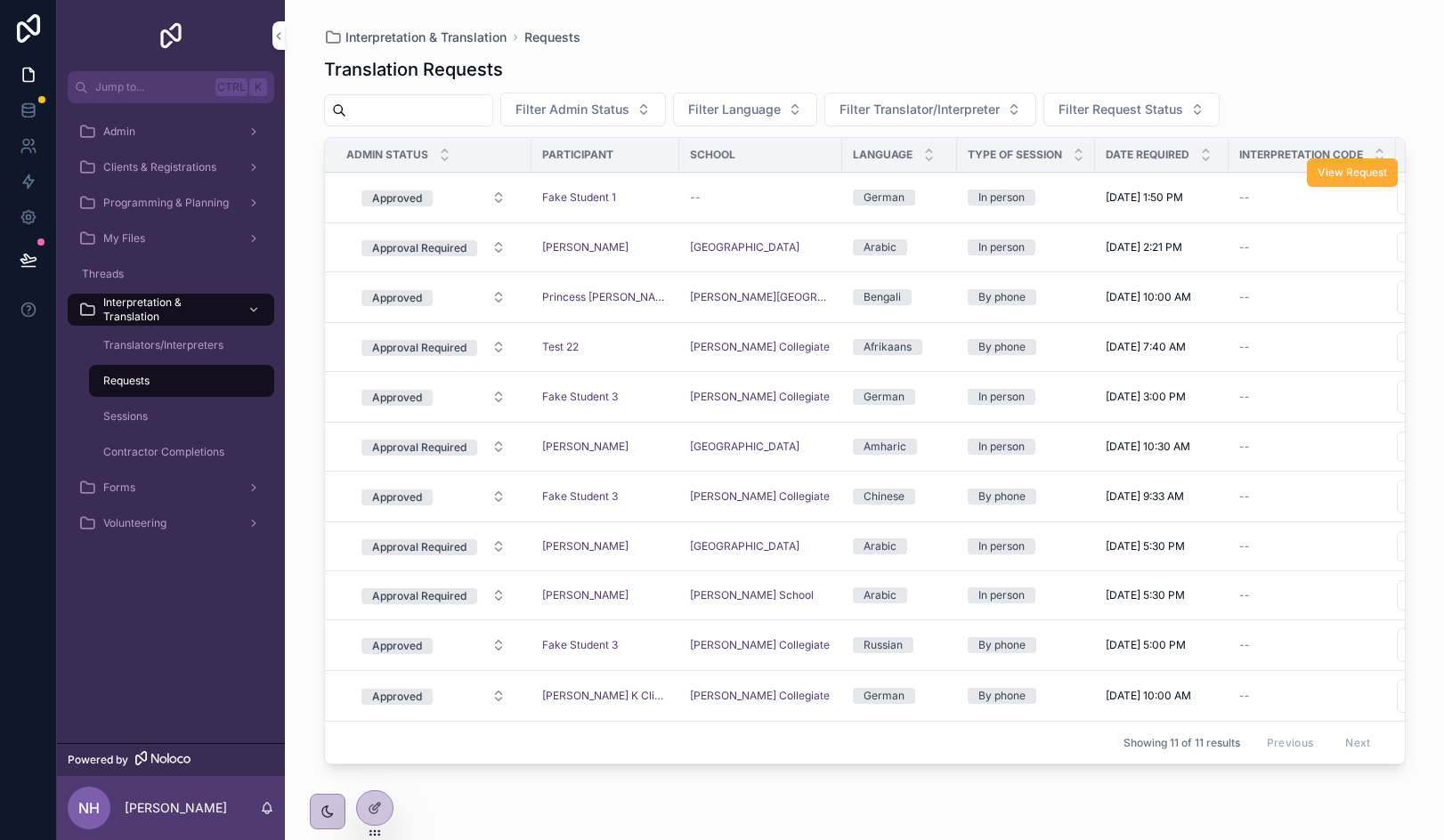
click at [805, 204] on div "--" at bounding box center [760, 198] width 142 height 14
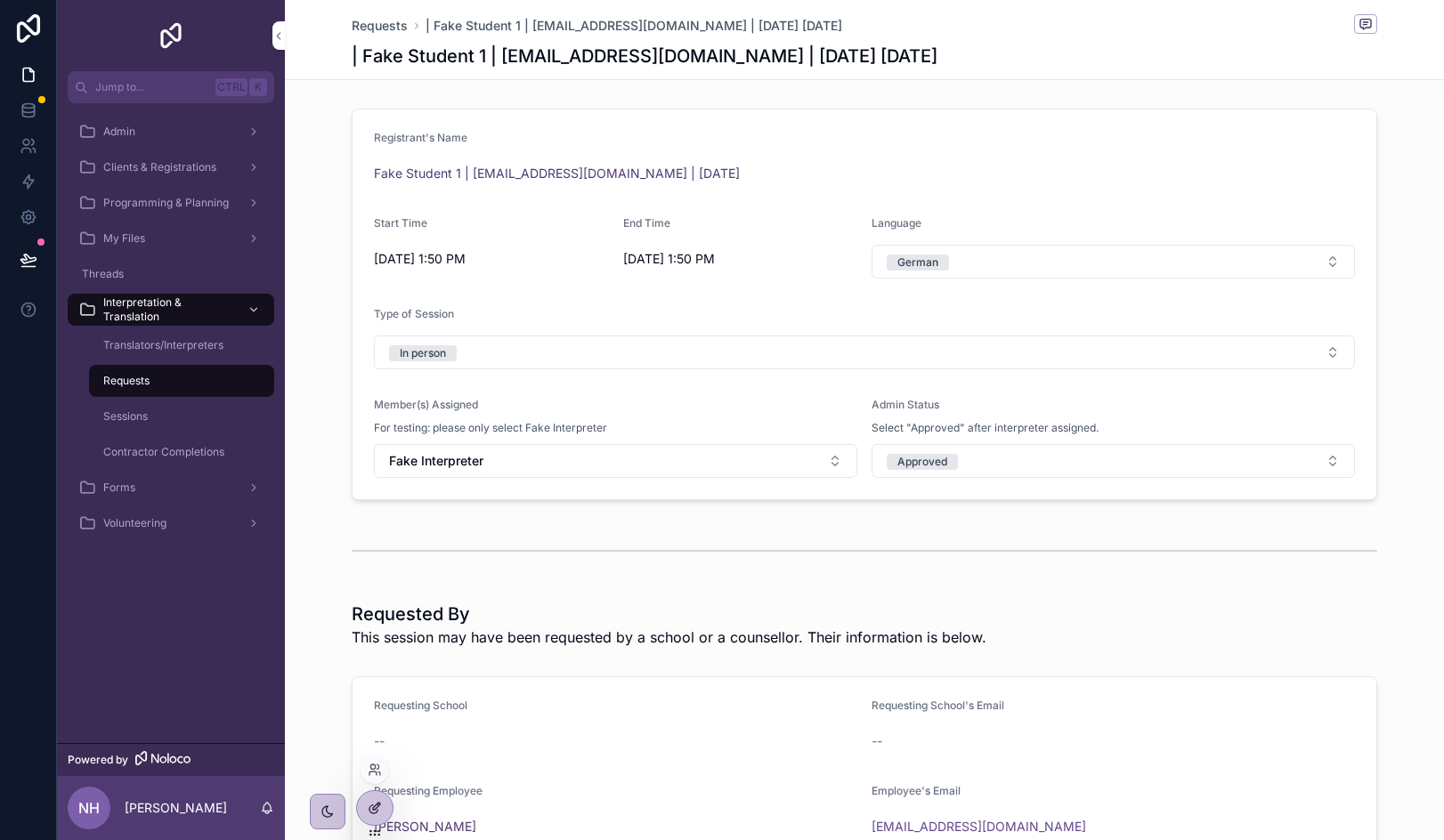
click at [377, 796] on div at bounding box center [375, 808] width 36 height 34
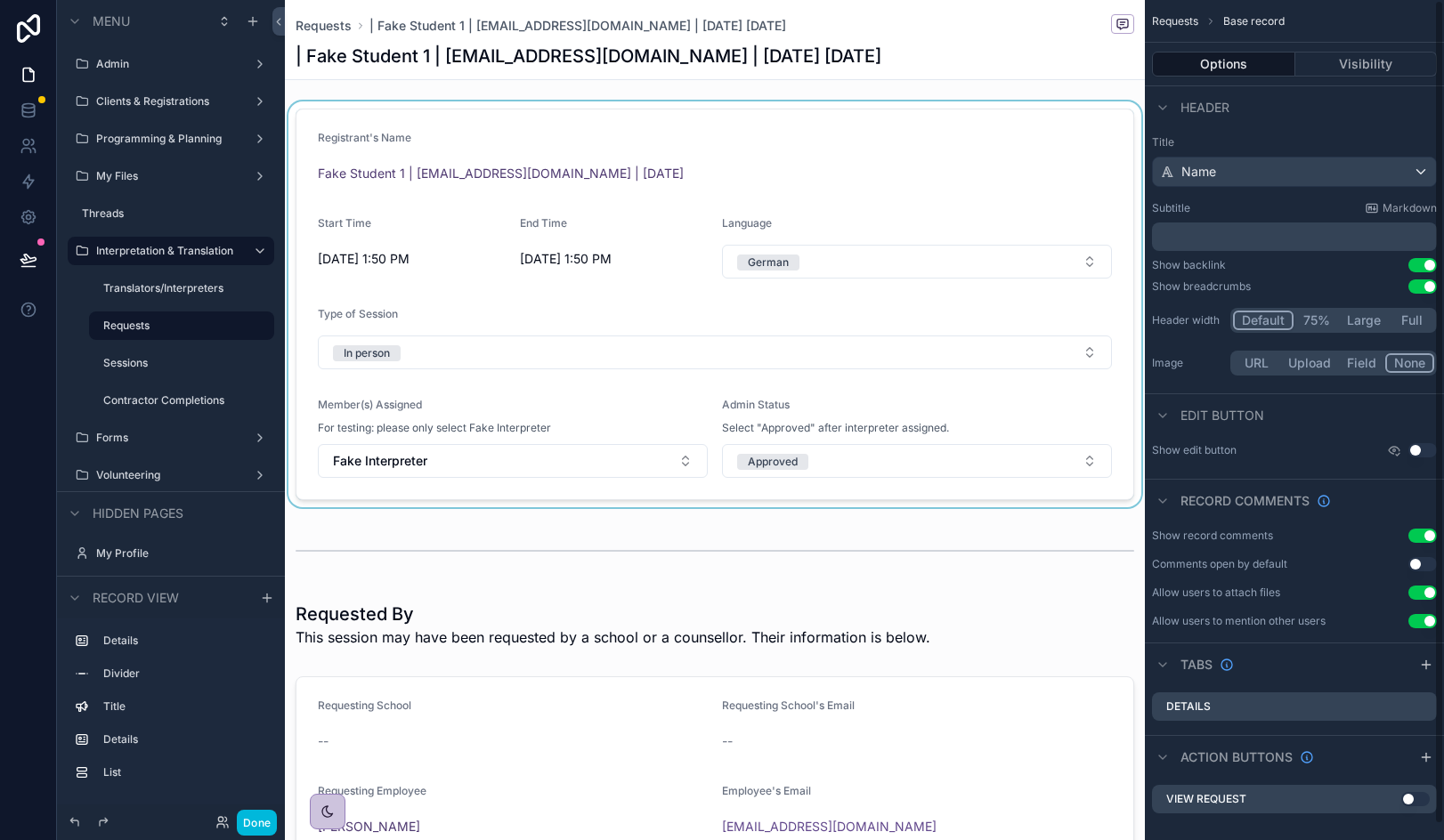
click at [882, 225] on div "scrollable content" at bounding box center [714, 305] width 860 height 406
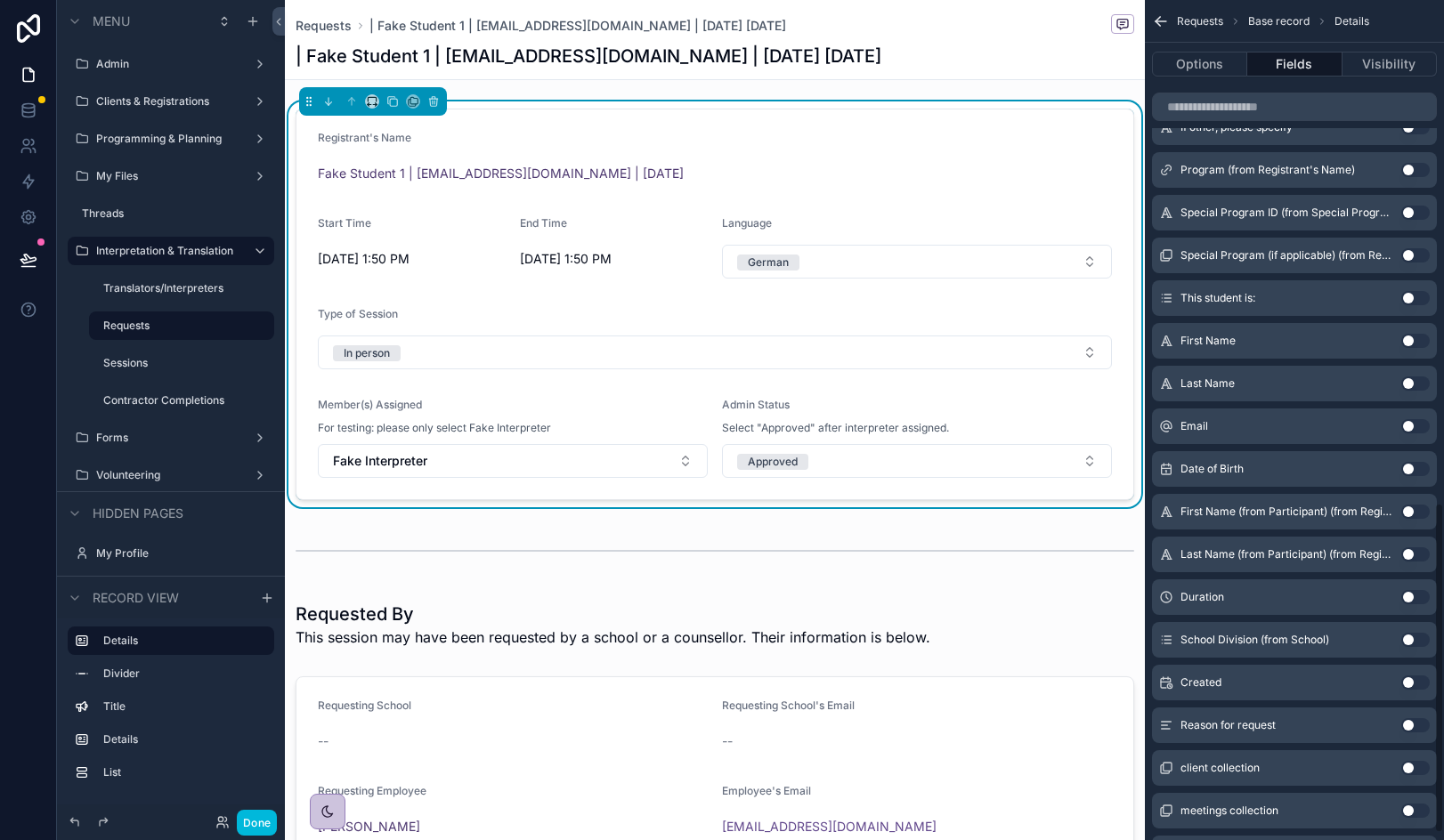
scroll to position [1293, 0]
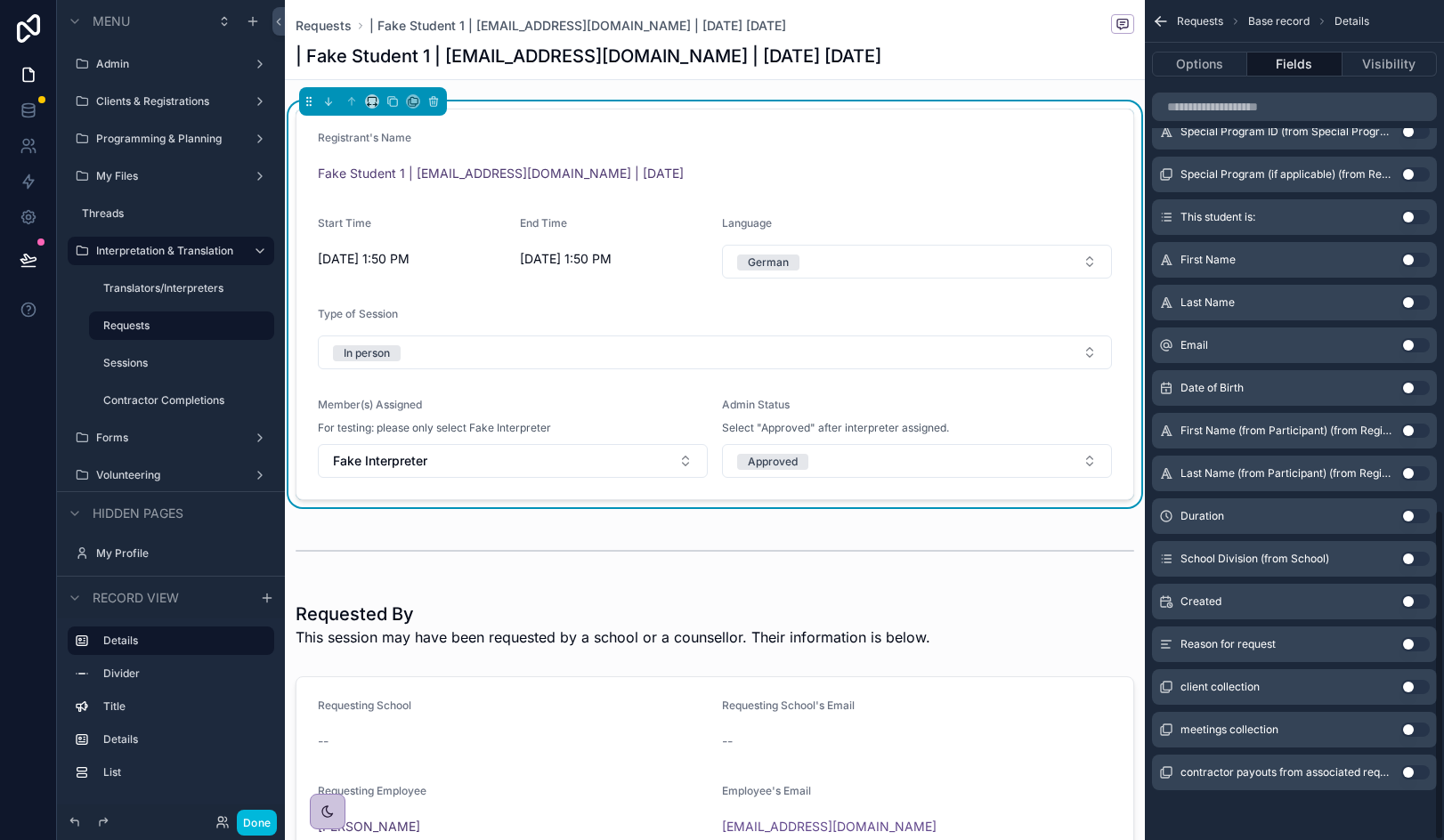
click at [1377, 643] on button "Use setting" at bounding box center [1415, 645] width 29 height 14
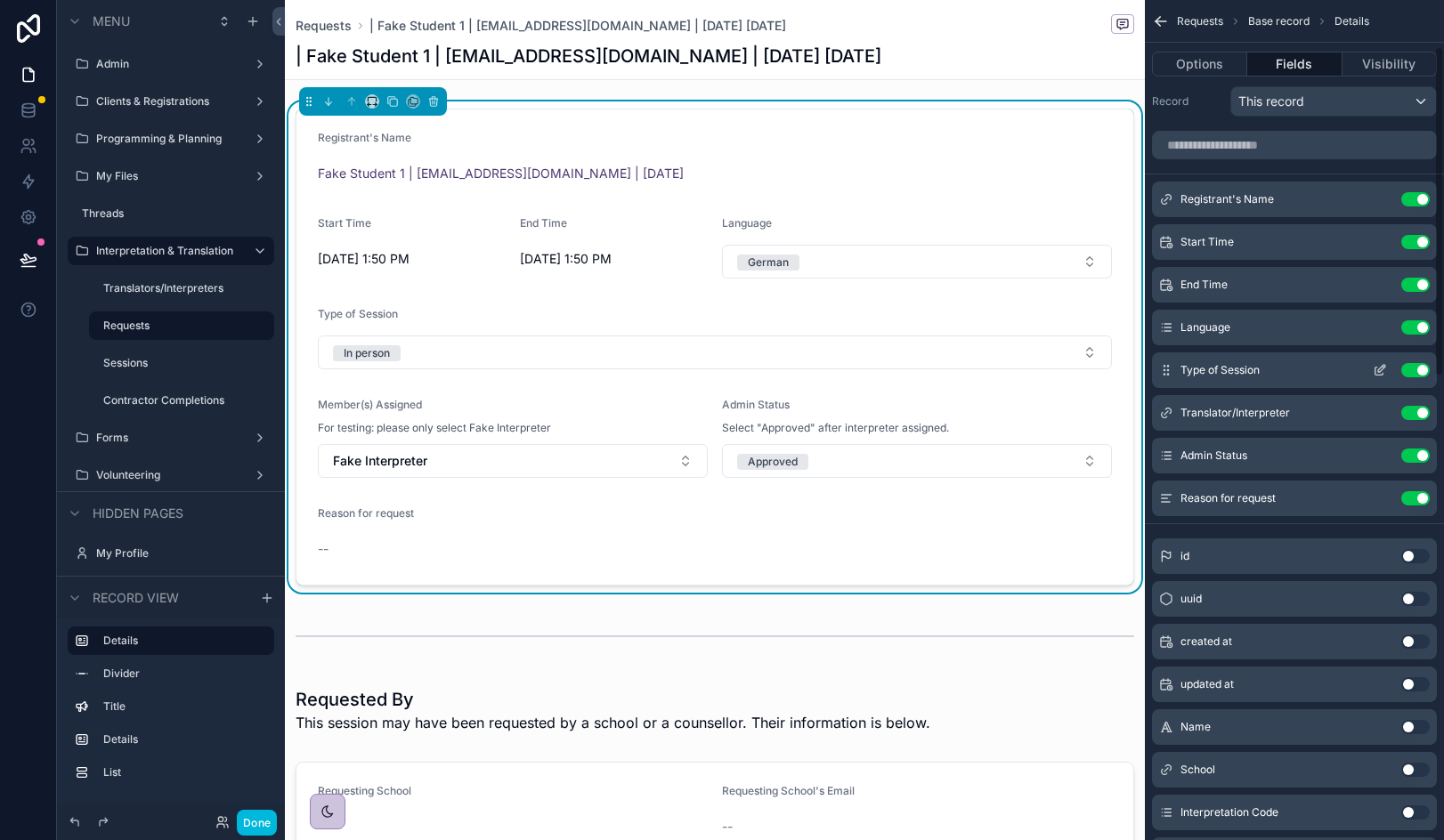
scroll to position [0, 0]
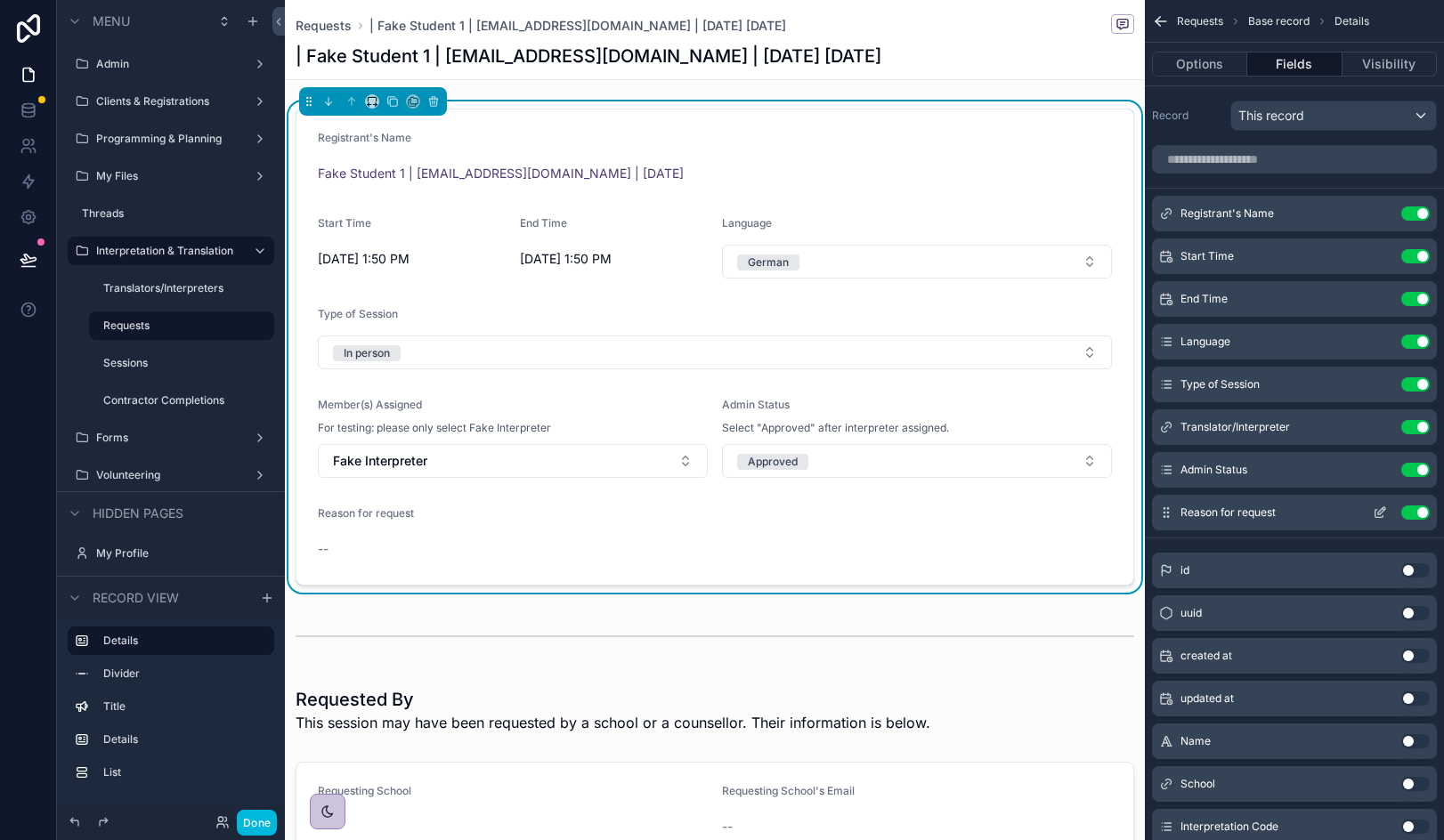
click at [1377, 510] on icon "scrollable content" at bounding box center [1380, 513] width 14 height 14
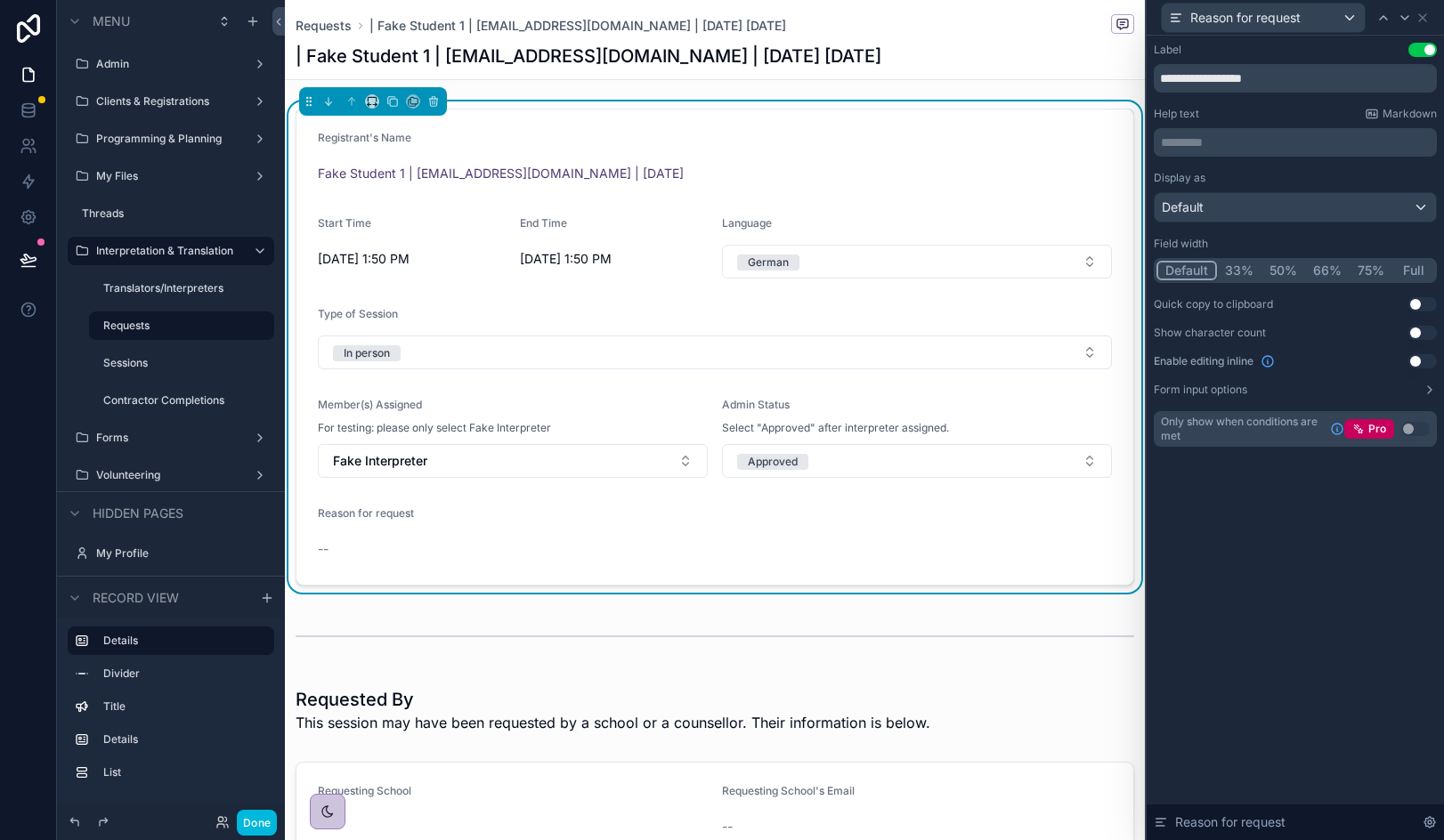
click at [1377, 262] on button "Full" at bounding box center [1413, 271] width 42 height 20
click at [1377, 363] on button "Use setting" at bounding box center [1423, 362] width 29 height 14
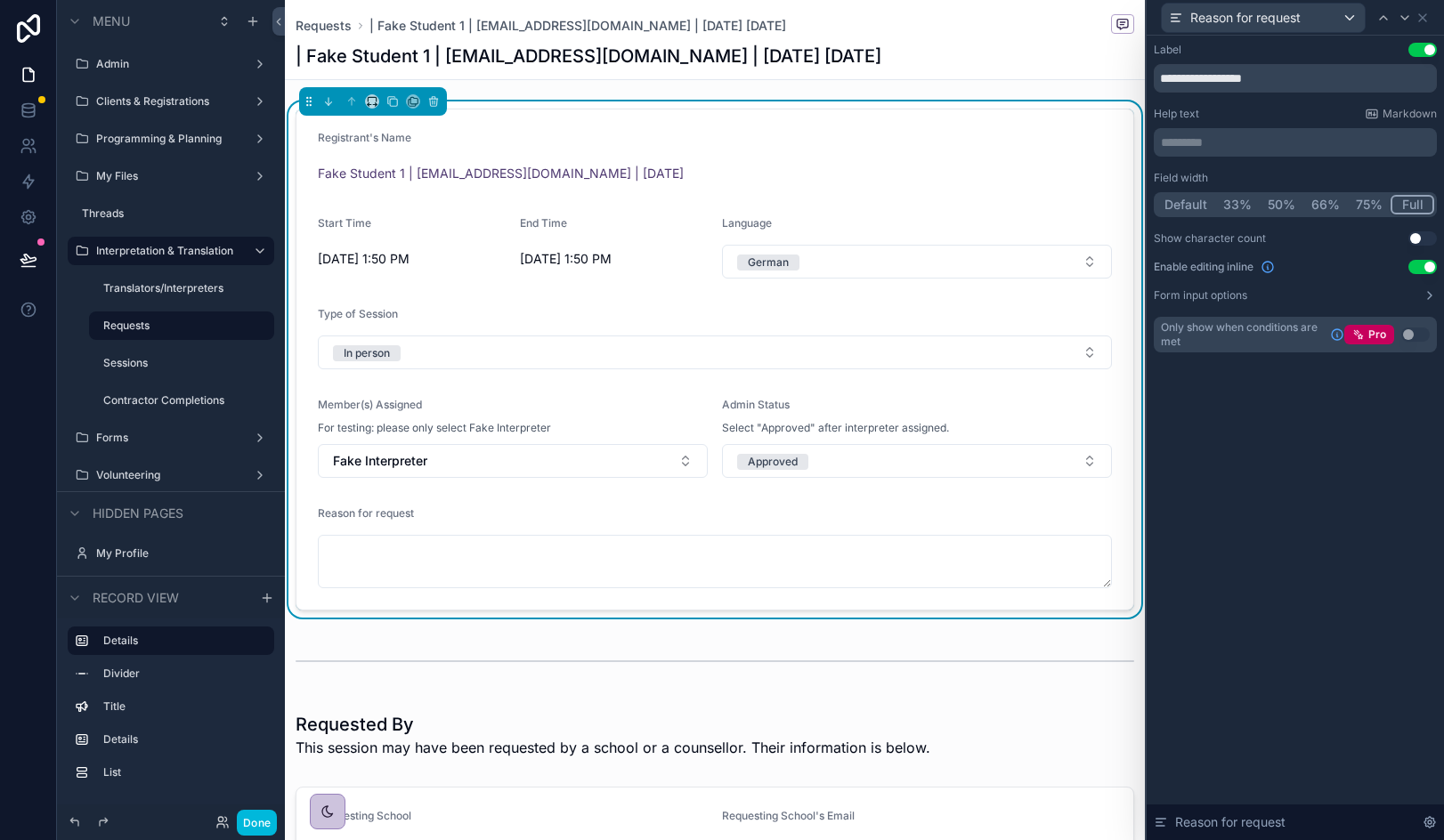
click at [1377, 26] on div "Reason for request" at bounding box center [1295, 17] width 283 height 35
click at [1377, 18] on icon at bounding box center [1423, 18] width 14 height 14
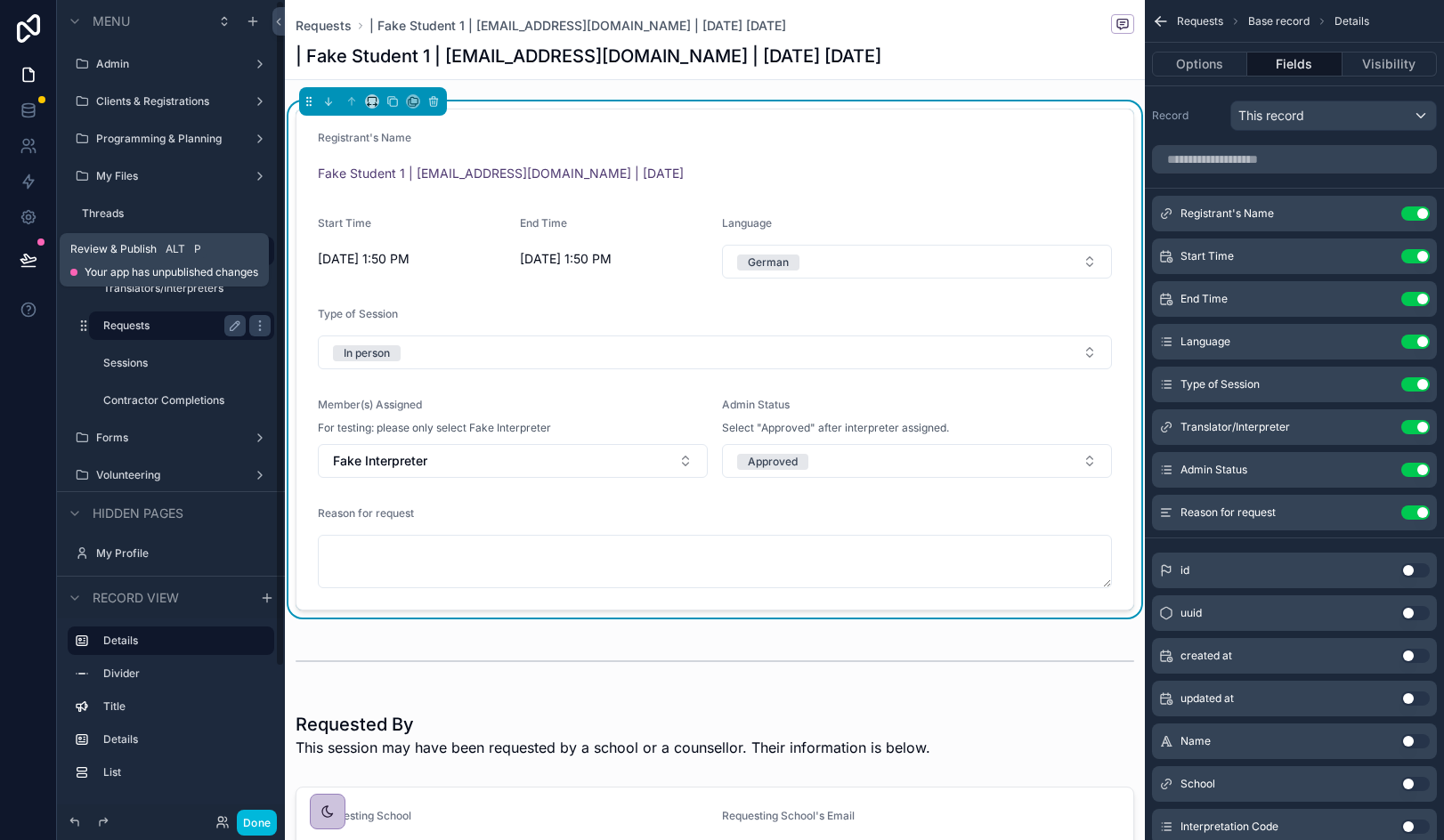
click at [37, 264] on icon at bounding box center [29, 260] width 18 height 18
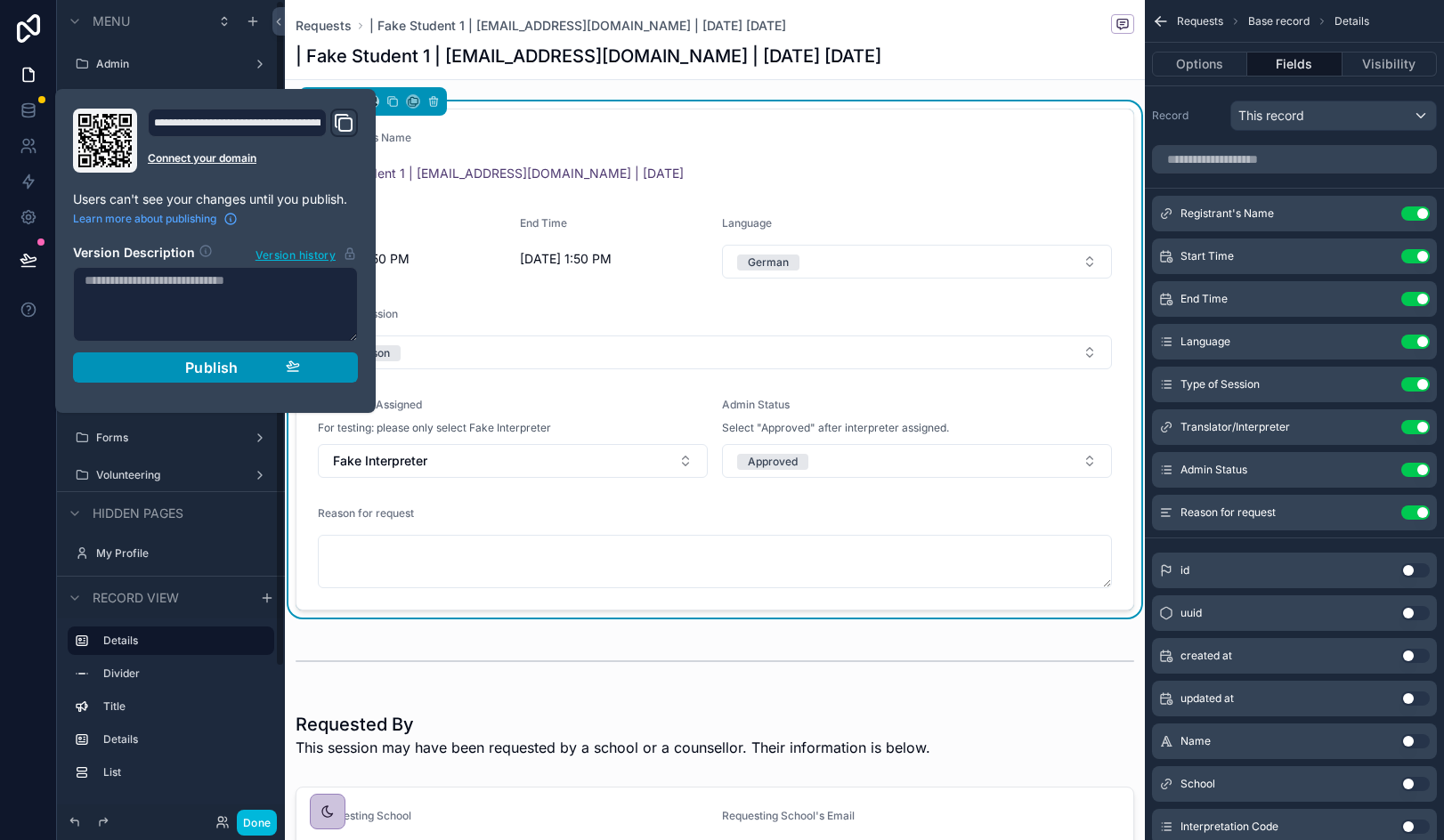
click at [272, 373] on div "Publish" at bounding box center [216, 368] width 169 height 18
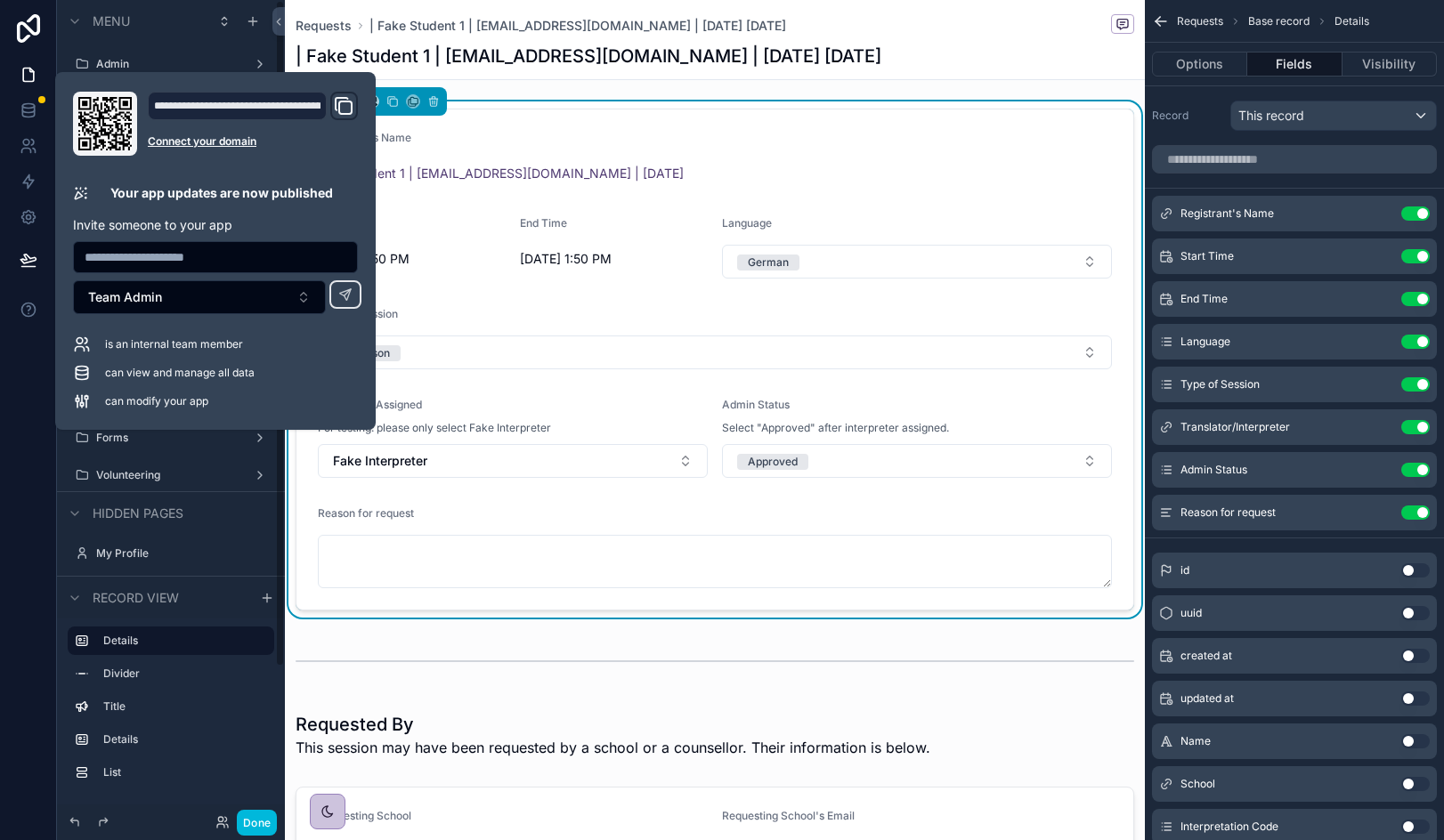
click at [318, 521] on div "Reason for request" at bounding box center [714, 518] width 794 height 21
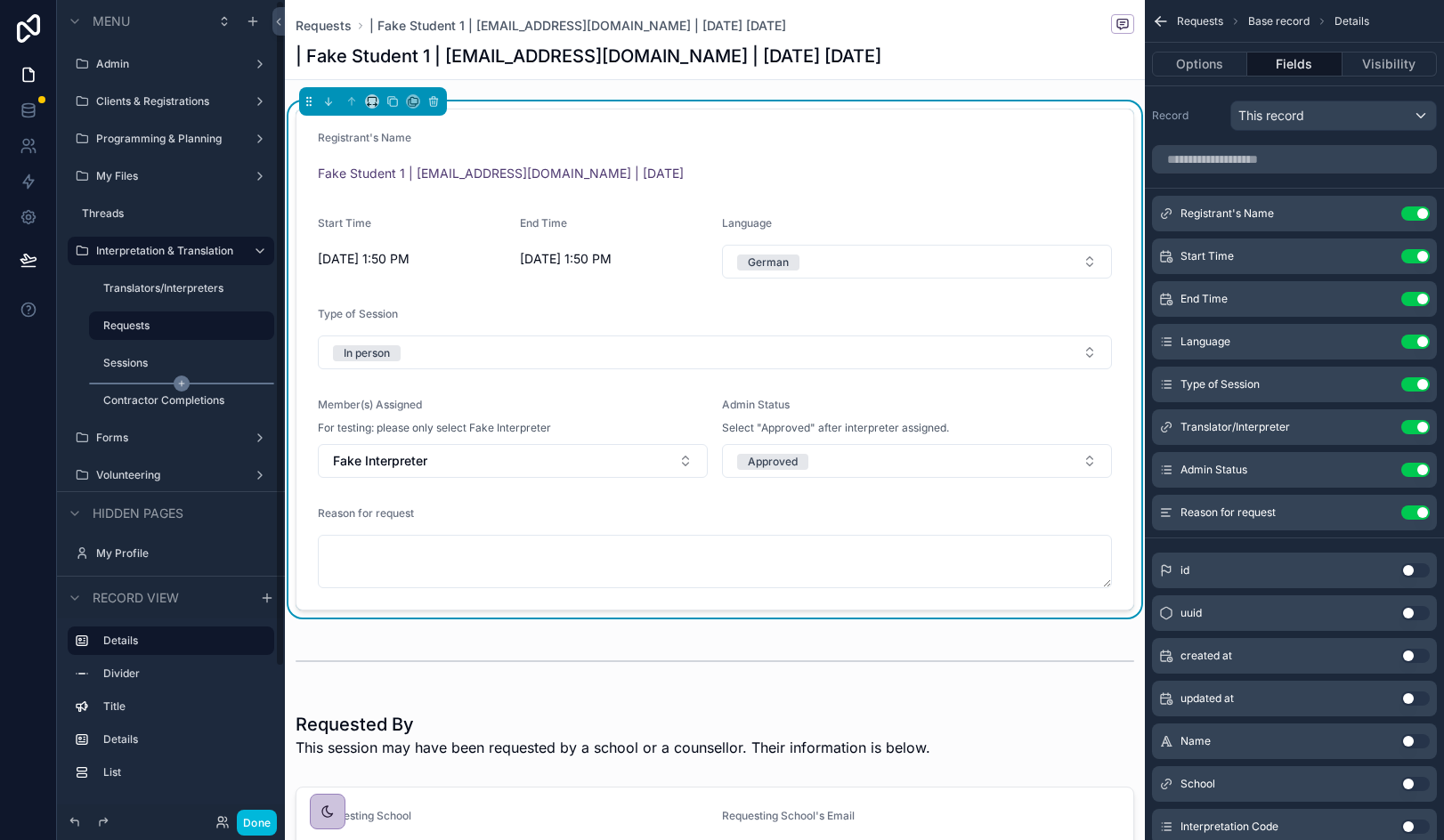
click at [175, 384] on icon "scrollable content" at bounding box center [182, 384] width 16 height 16
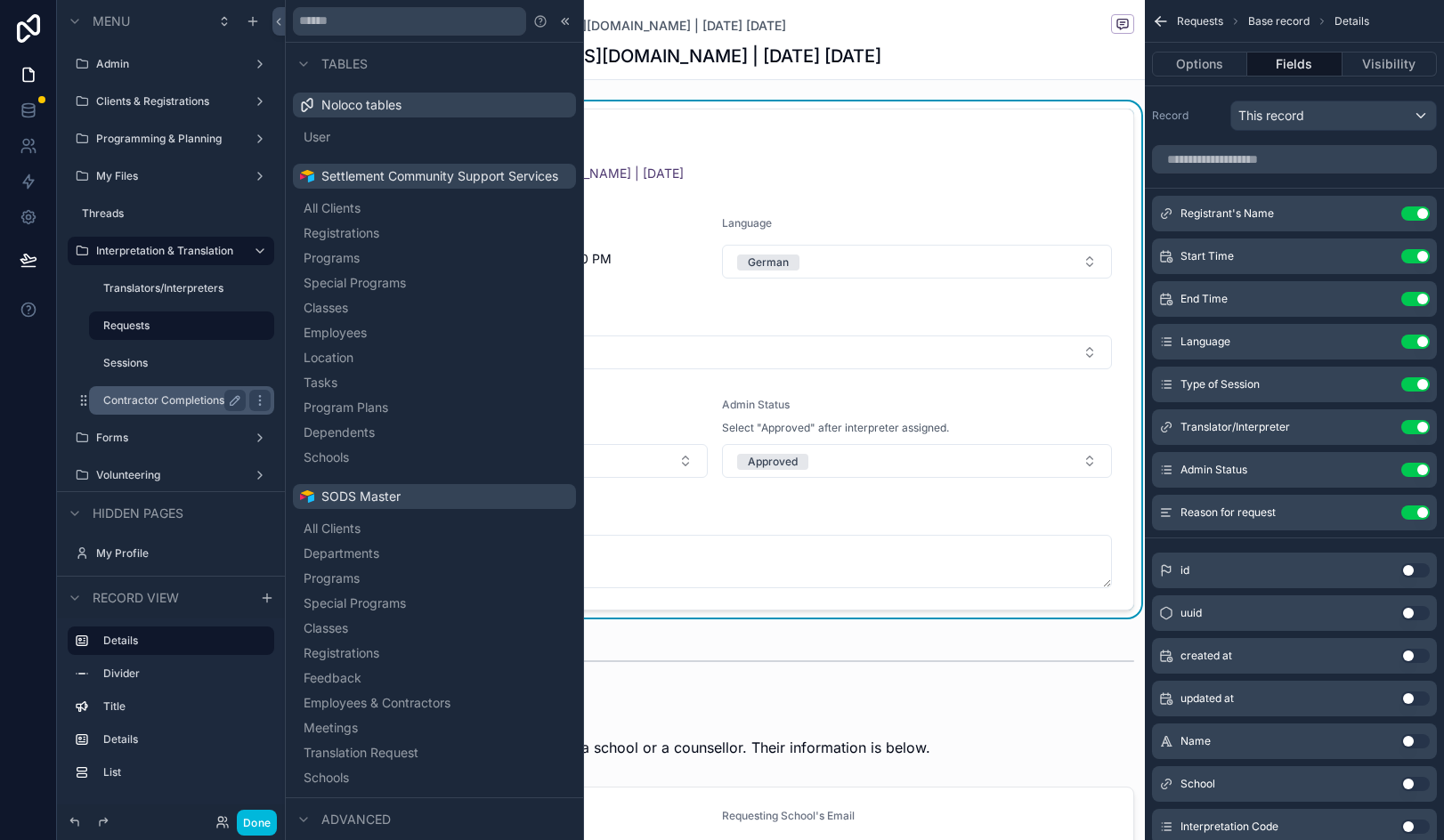
click at [147, 404] on label "Contractor Completions" at bounding box center [171, 401] width 135 height 14
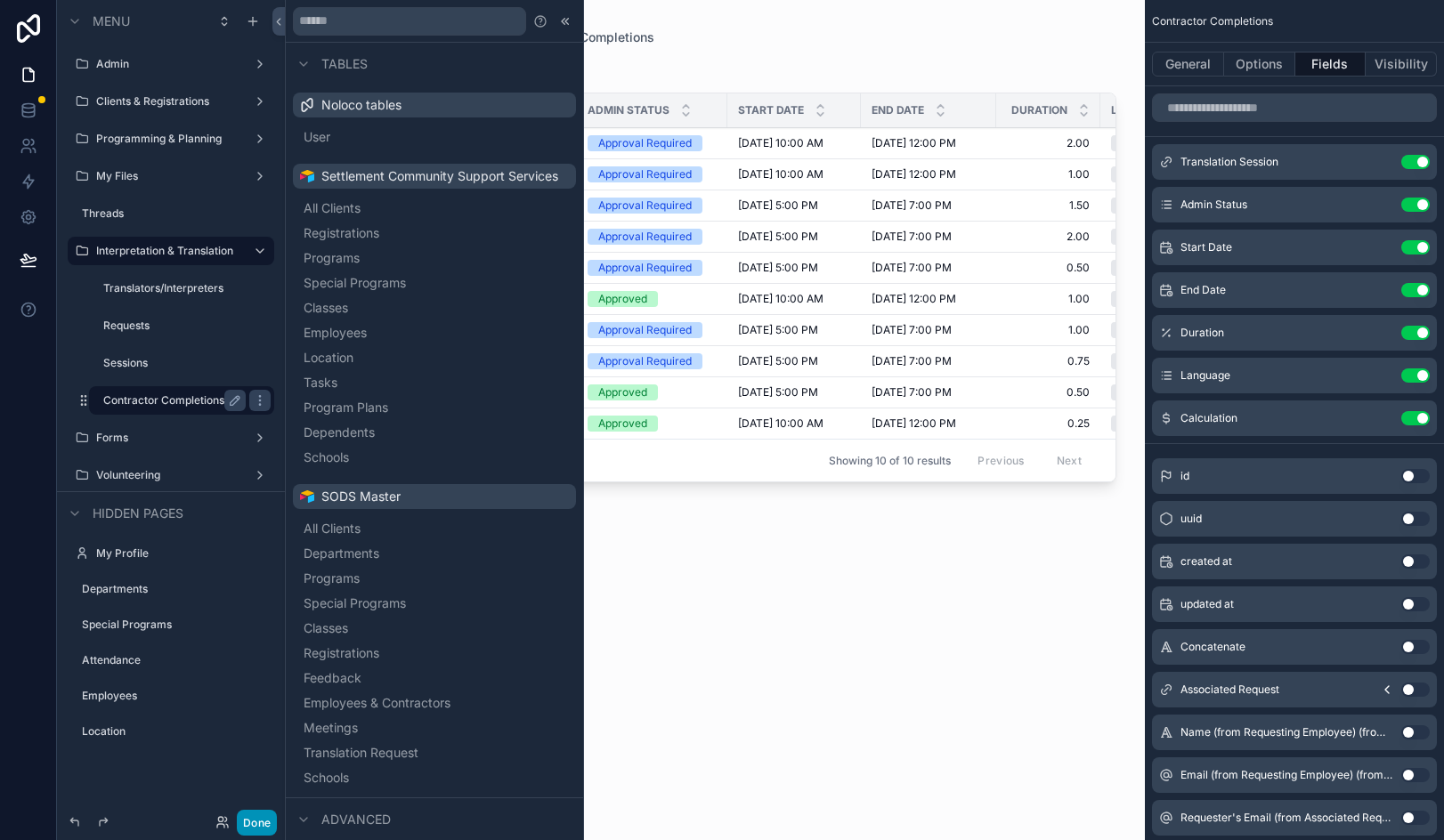
click at [259, 820] on button "Done" at bounding box center [257, 822] width 40 height 26
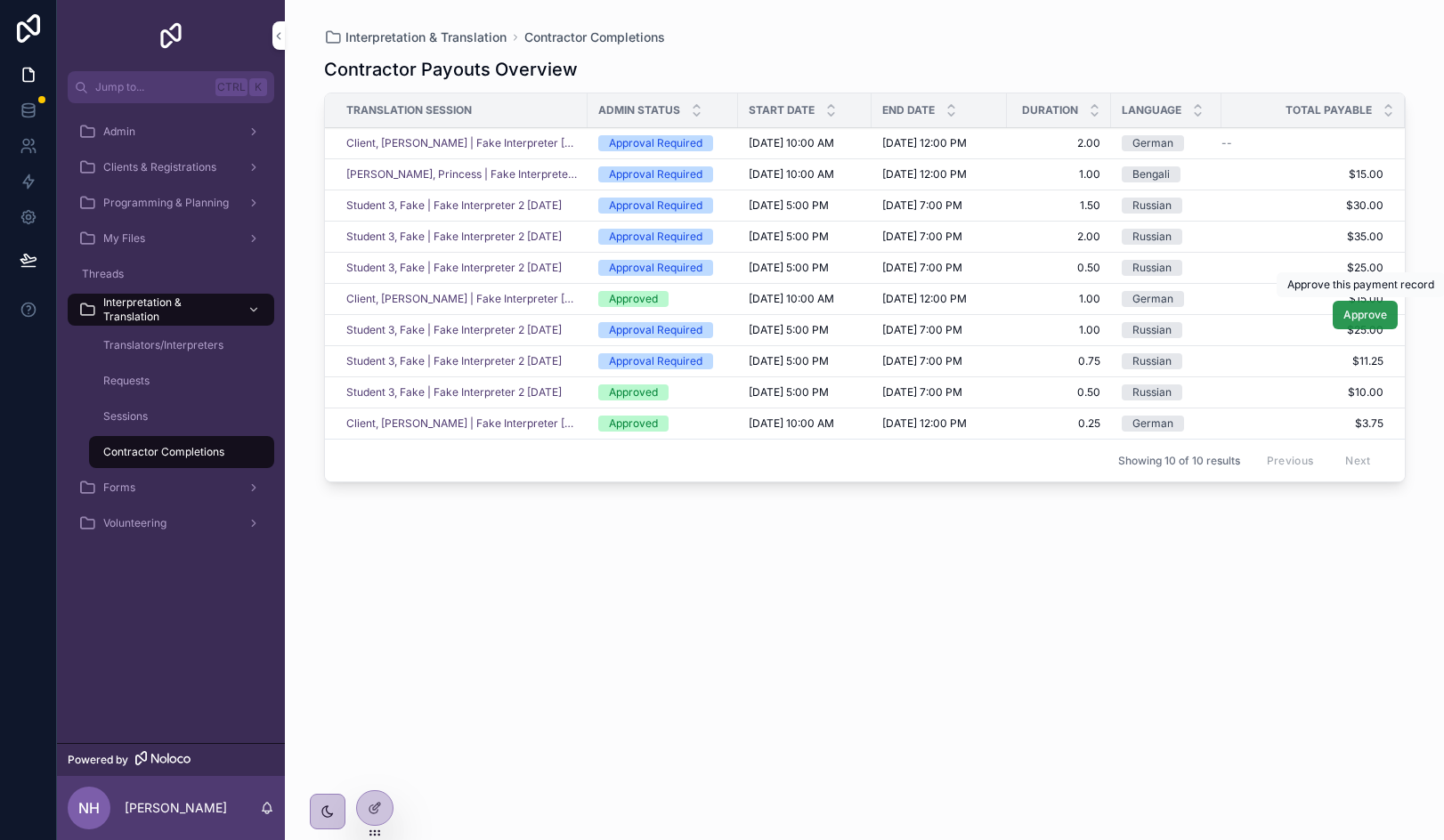
click at [1363, 319] on span "Approve" at bounding box center [1365, 315] width 44 height 14
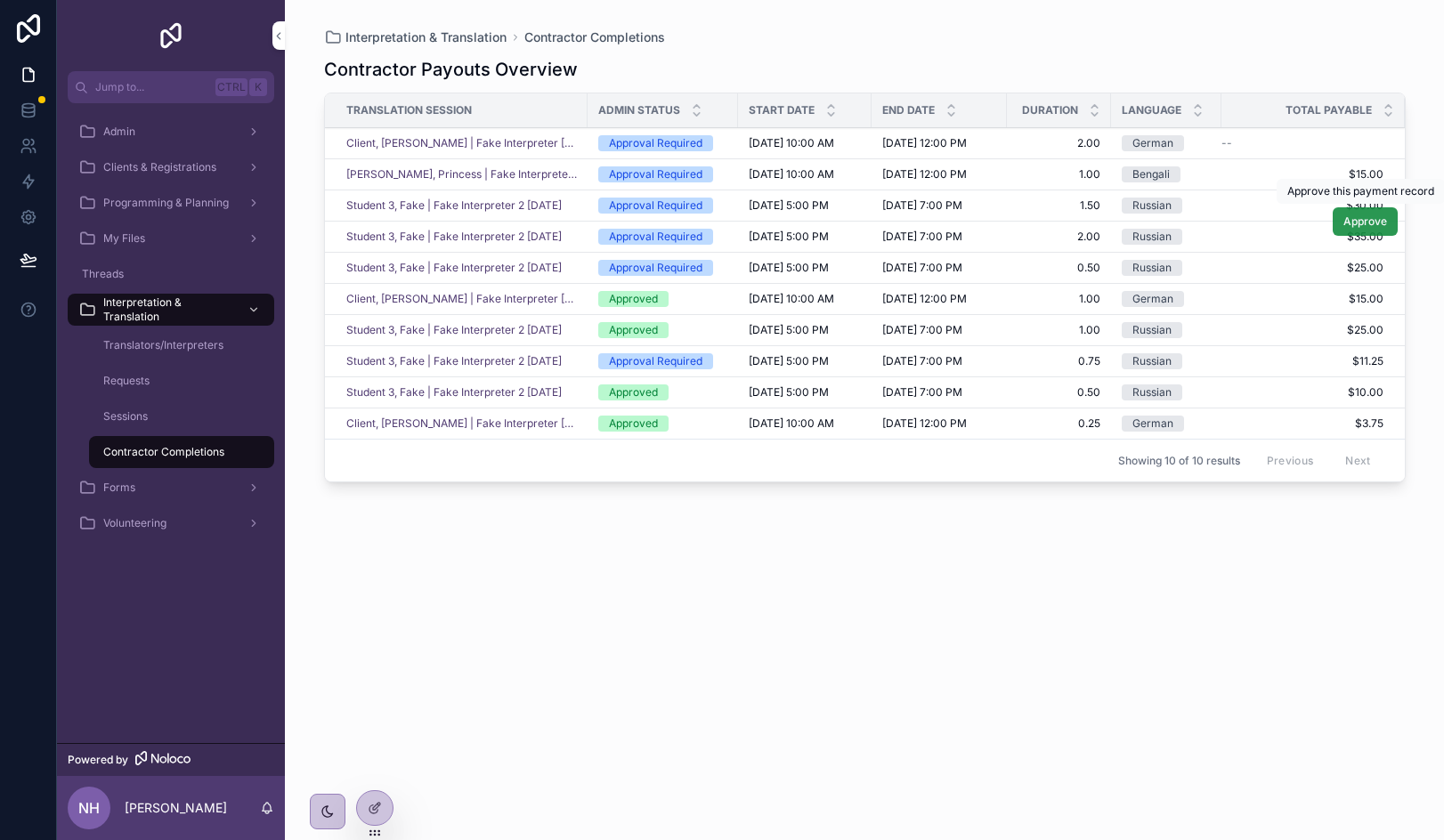
click at [1377, 220] on span "Approve" at bounding box center [1365, 222] width 44 height 14
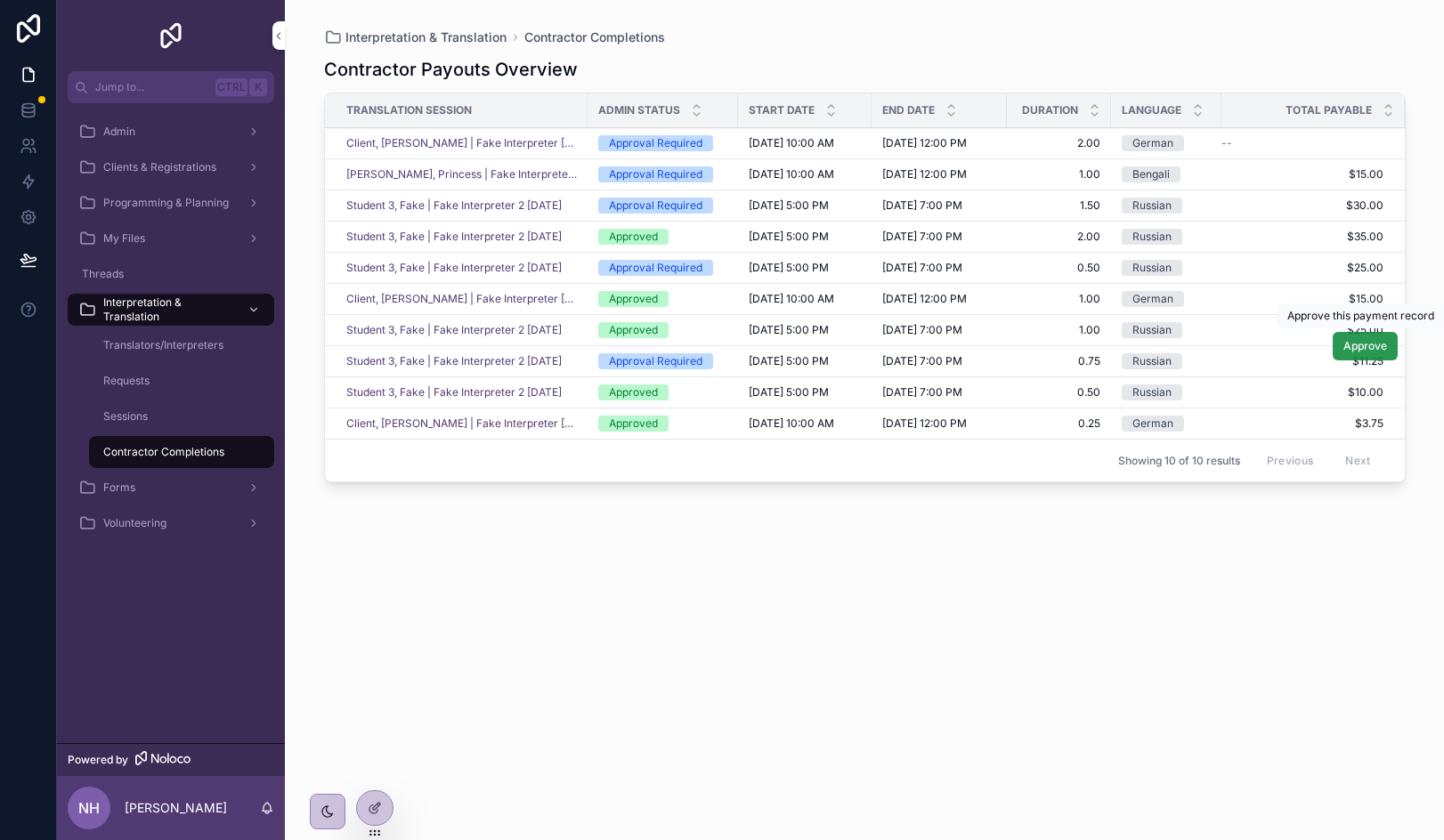
click at [1342, 355] on button "Approve" at bounding box center [1365, 347] width 65 height 29
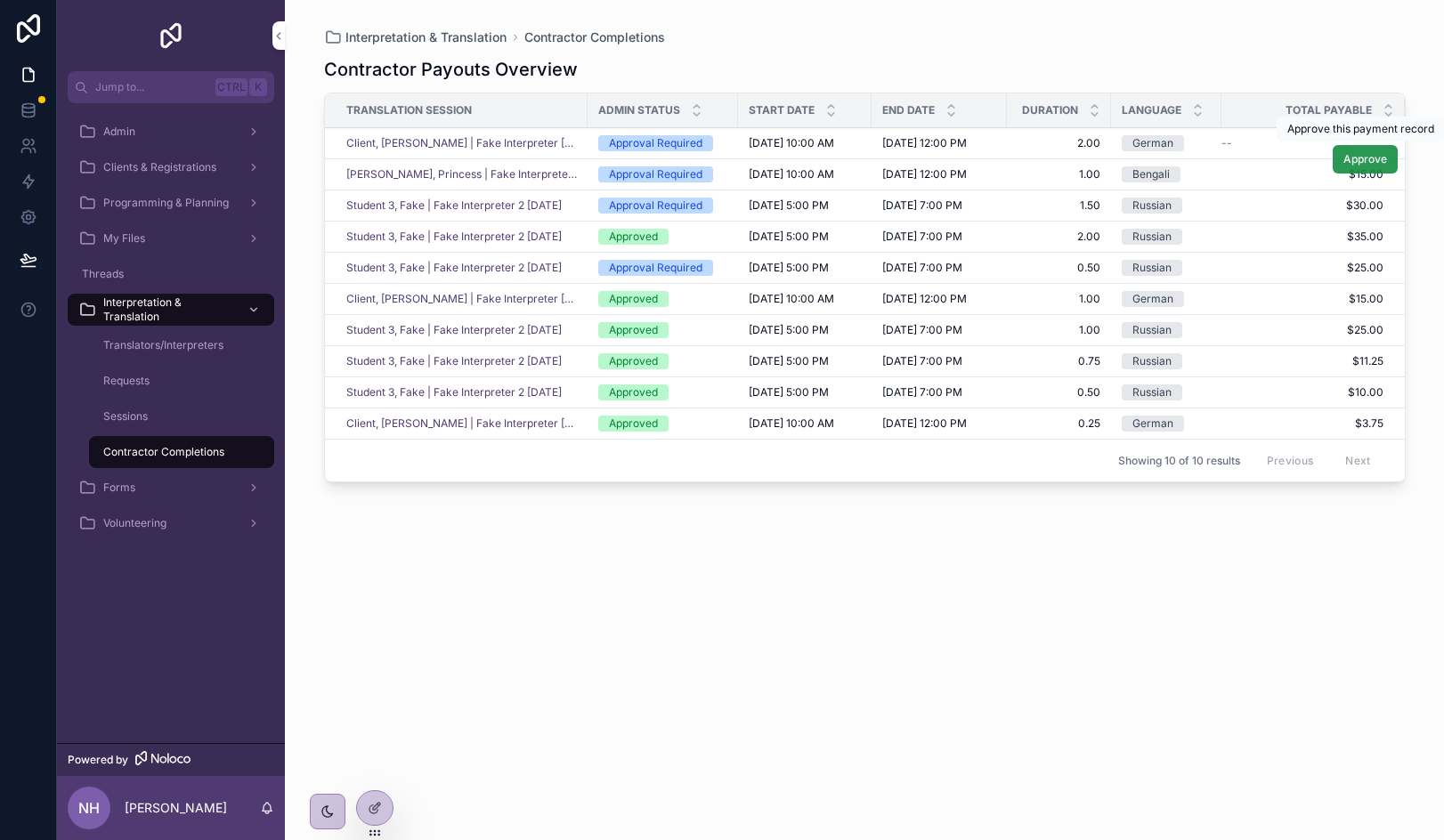
click at [1367, 159] on span "Approve" at bounding box center [1365, 159] width 44 height 14
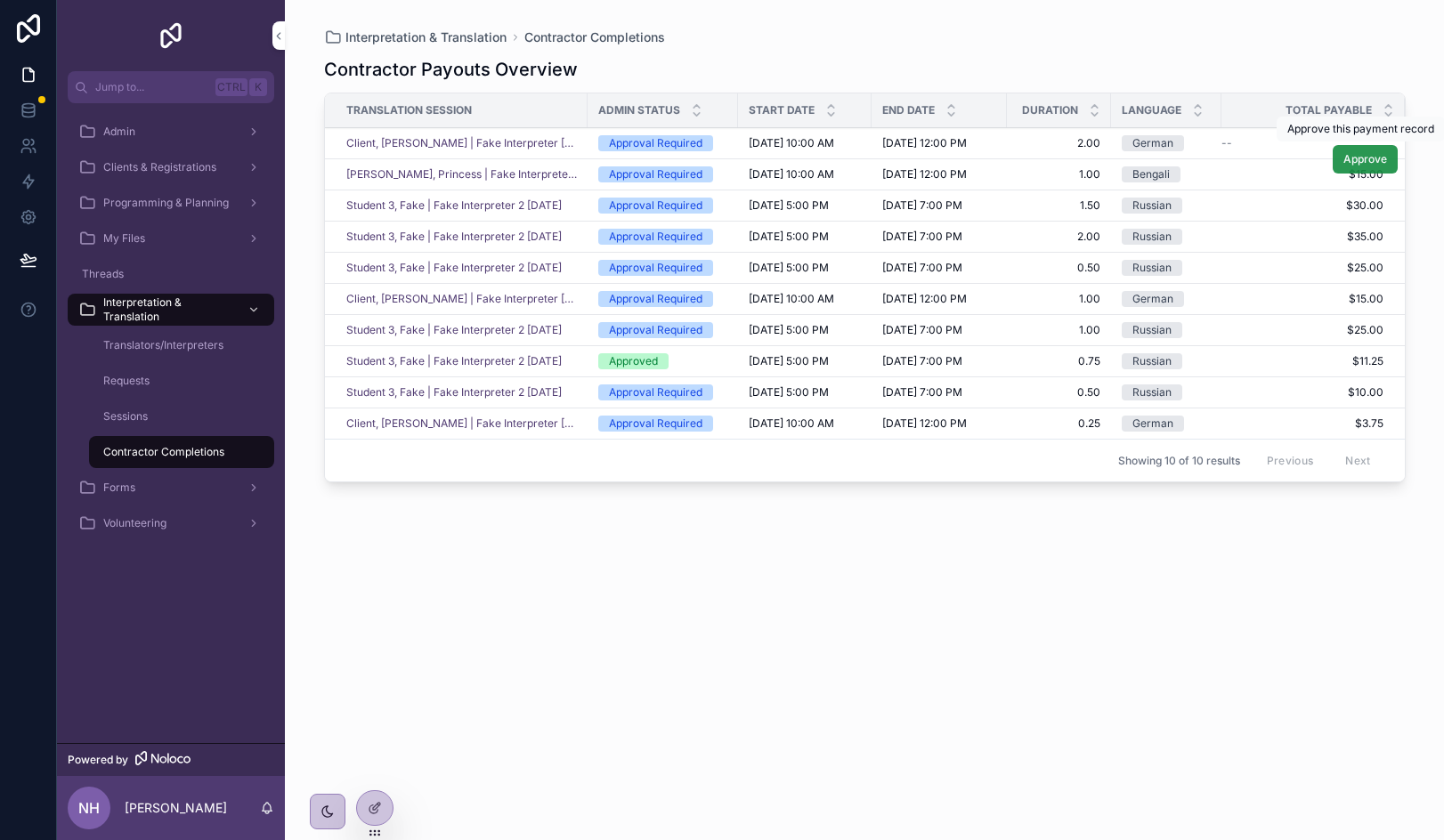
click at [1369, 155] on span "Approve" at bounding box center [1365, 159] width 44 height 14
click at [1362, 195] on span "Approve" at bounding box center [1365, 191] width 44 height 14
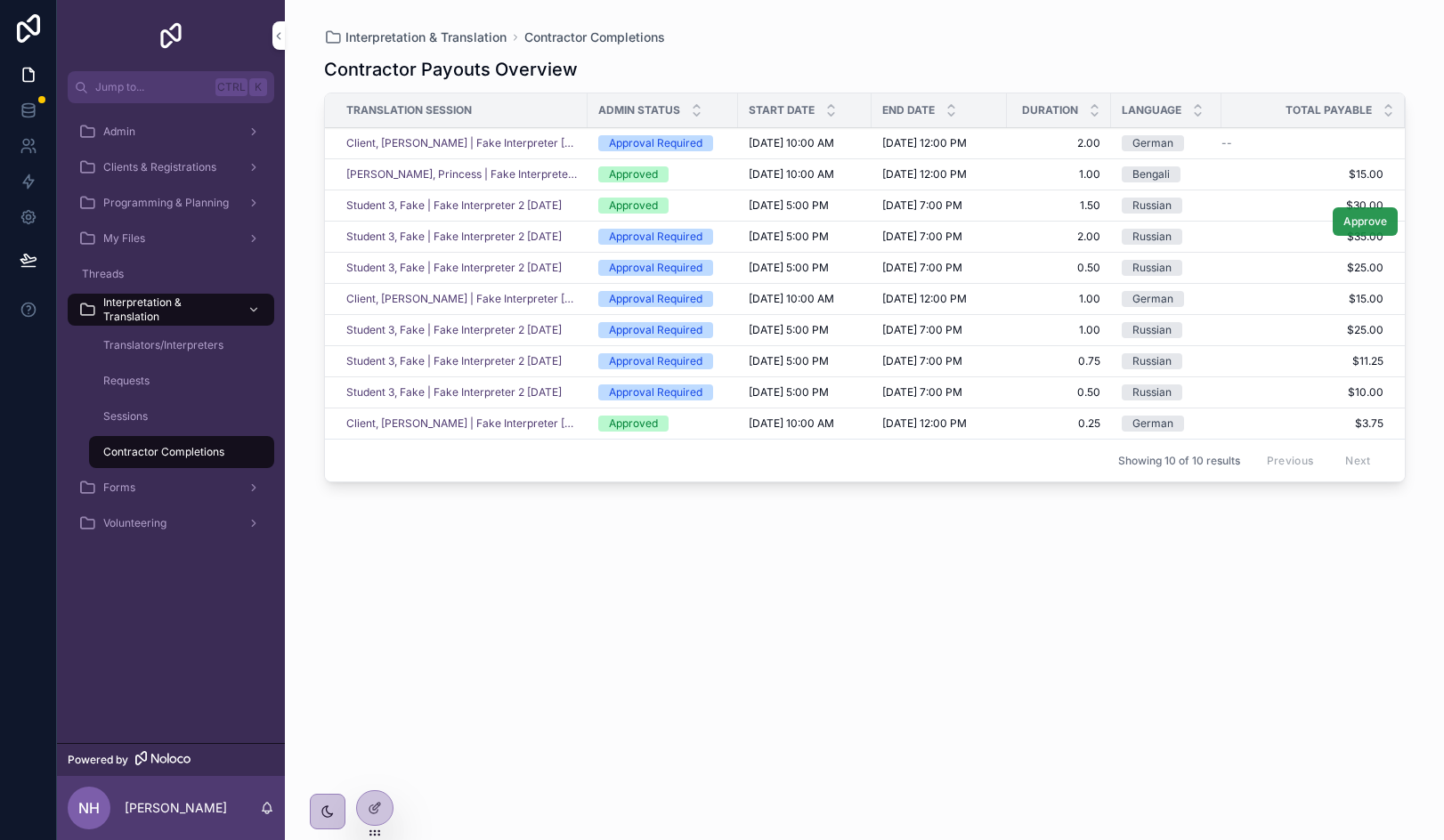
click at [1349, 231] on button "Approve" at bounding box center [1365, 222] width 65 height 29
click at [1357, 264] on button "Approve" at bounding box center [1365, 253] width 65 height 29
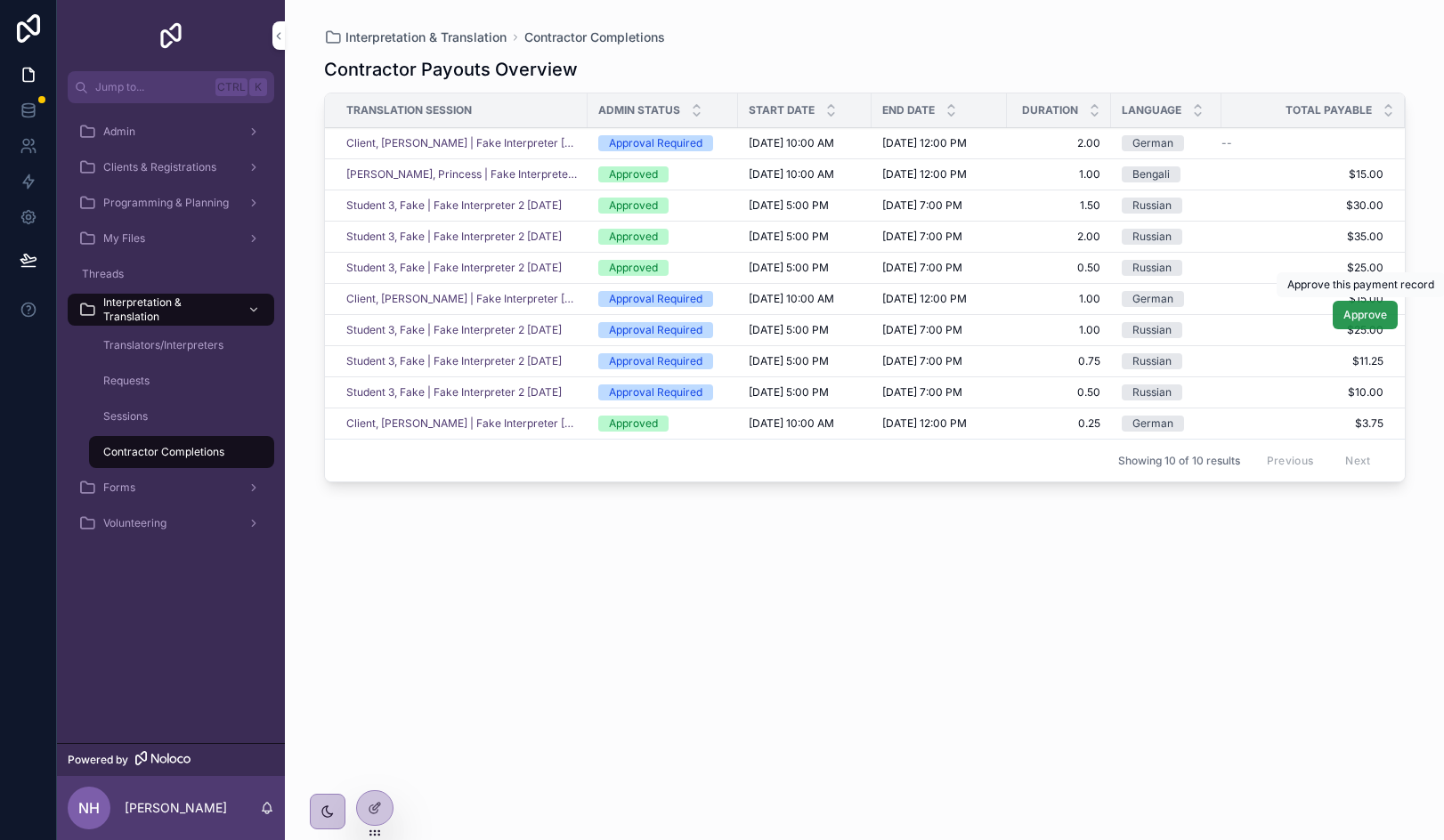
click at [1356, 326] on button "Approve" at bounding box center [1365, 315] width 65 height 29
click at [0, 0] on span "Approve" at bounding box center [0, 0] width 0 height 0
